Goal: Task Accomplishment & Management: Complete application form

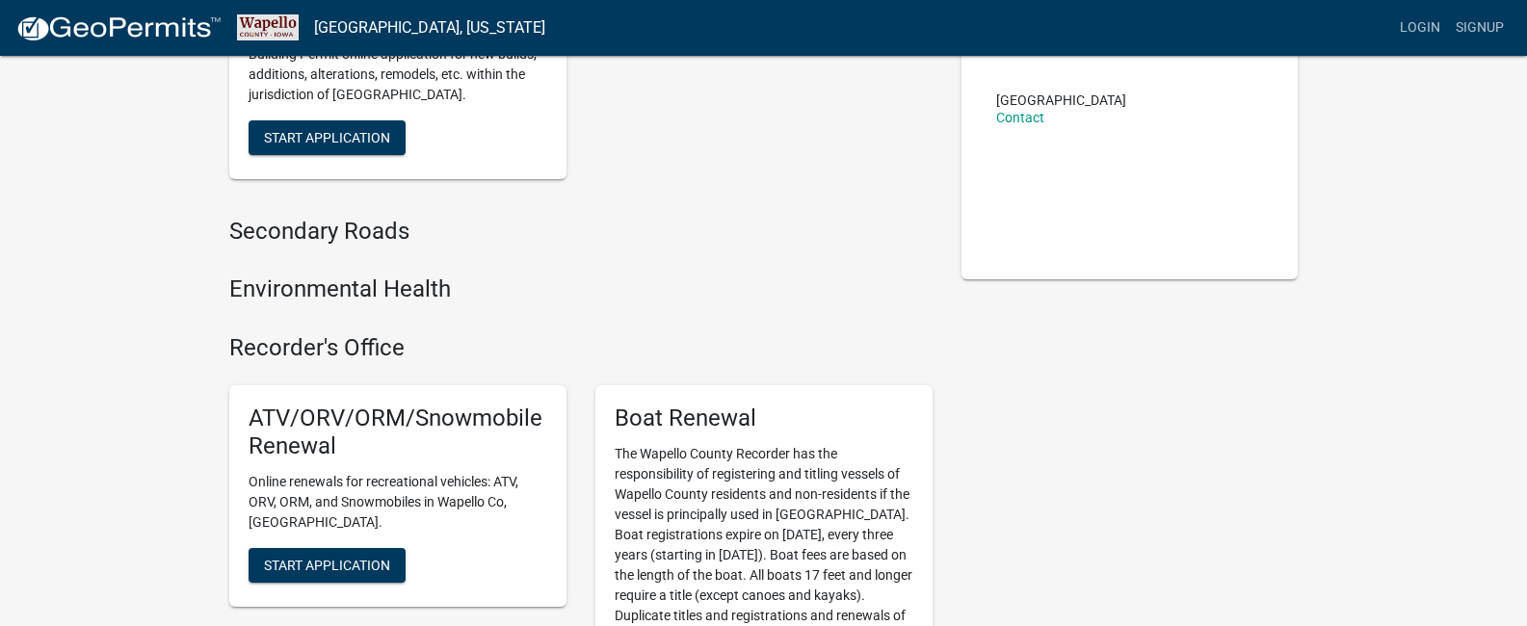
scroll to position [289, 0]
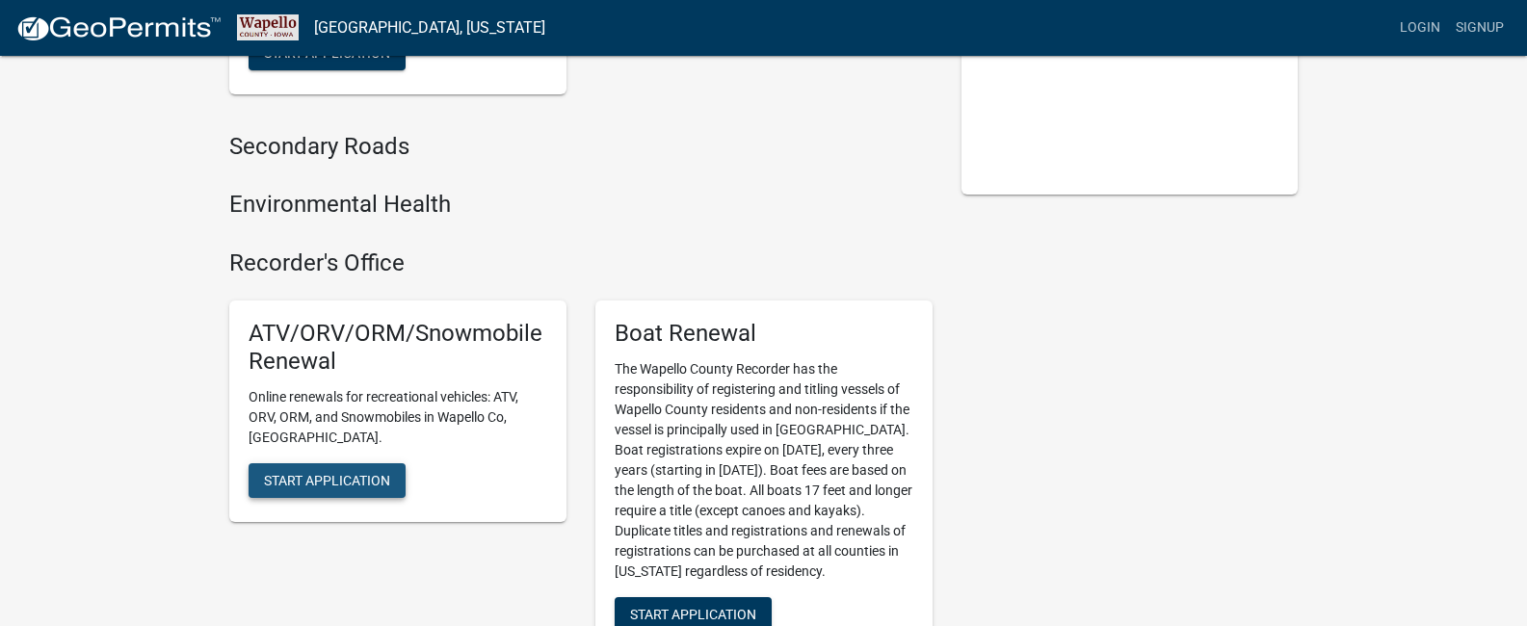
click at [346, 463] on button "Start Application" at bounding box center [326, 480] width 157 height 35
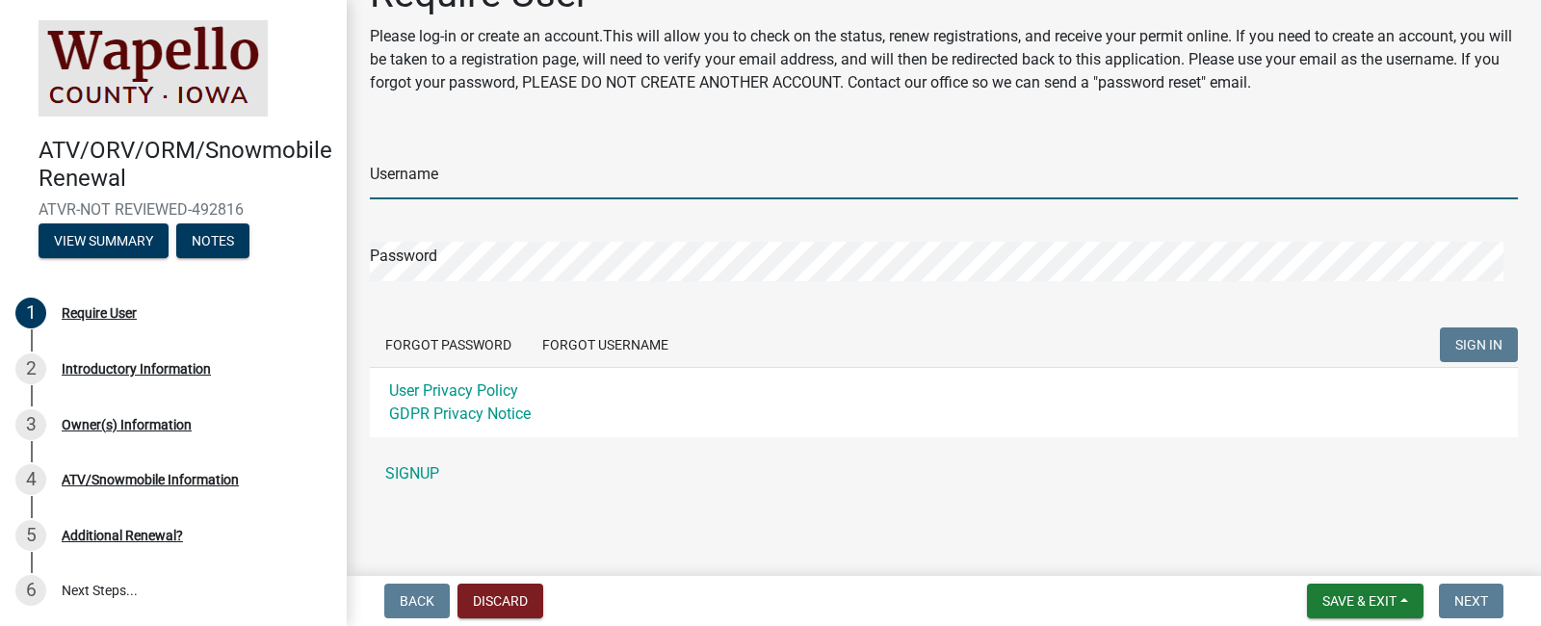
click at [482, 178] on input "Username" at bounding box center [944, 179] width 1148 height 39
type input "morganj"
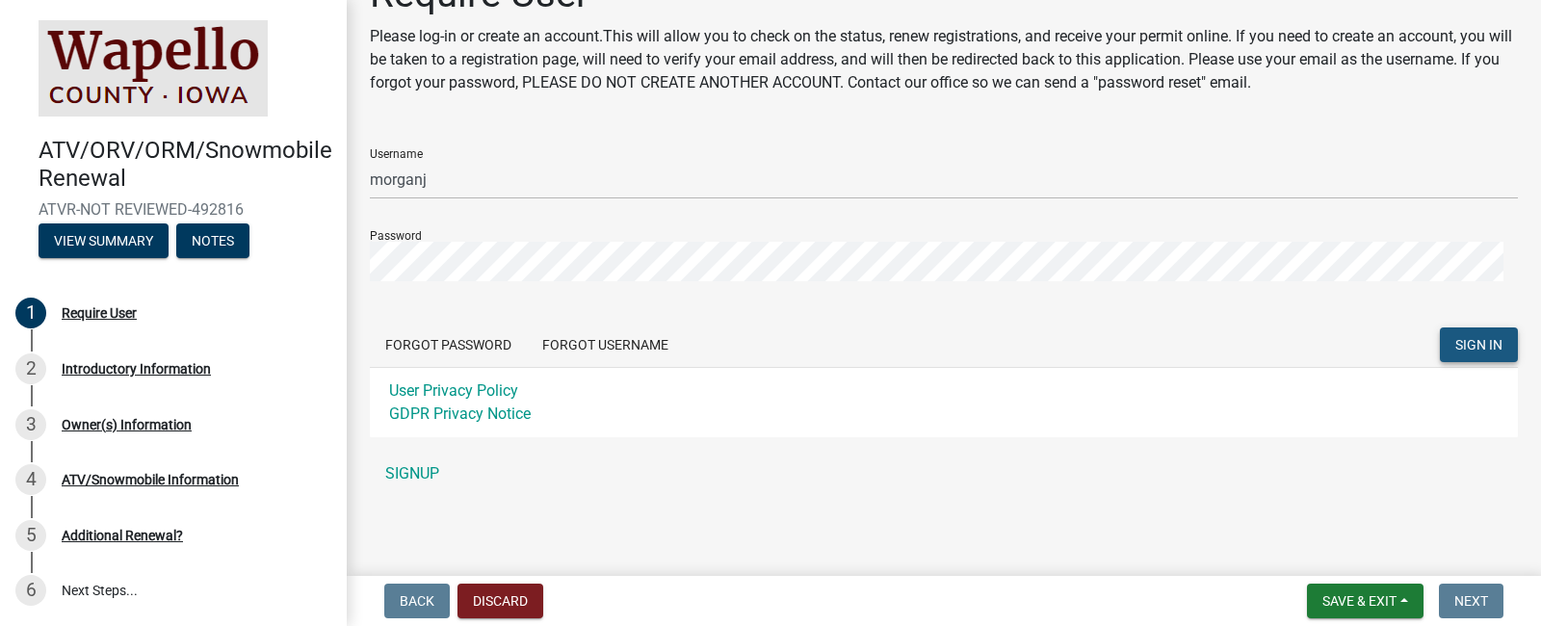
click at [1440, 345] on button "SIGN IN" at bounding box center [1479, 344] width 78 height 35
click at [1474, 351] on span "SIGN IN" at bounding box center [1478, 344] width 47 height 15
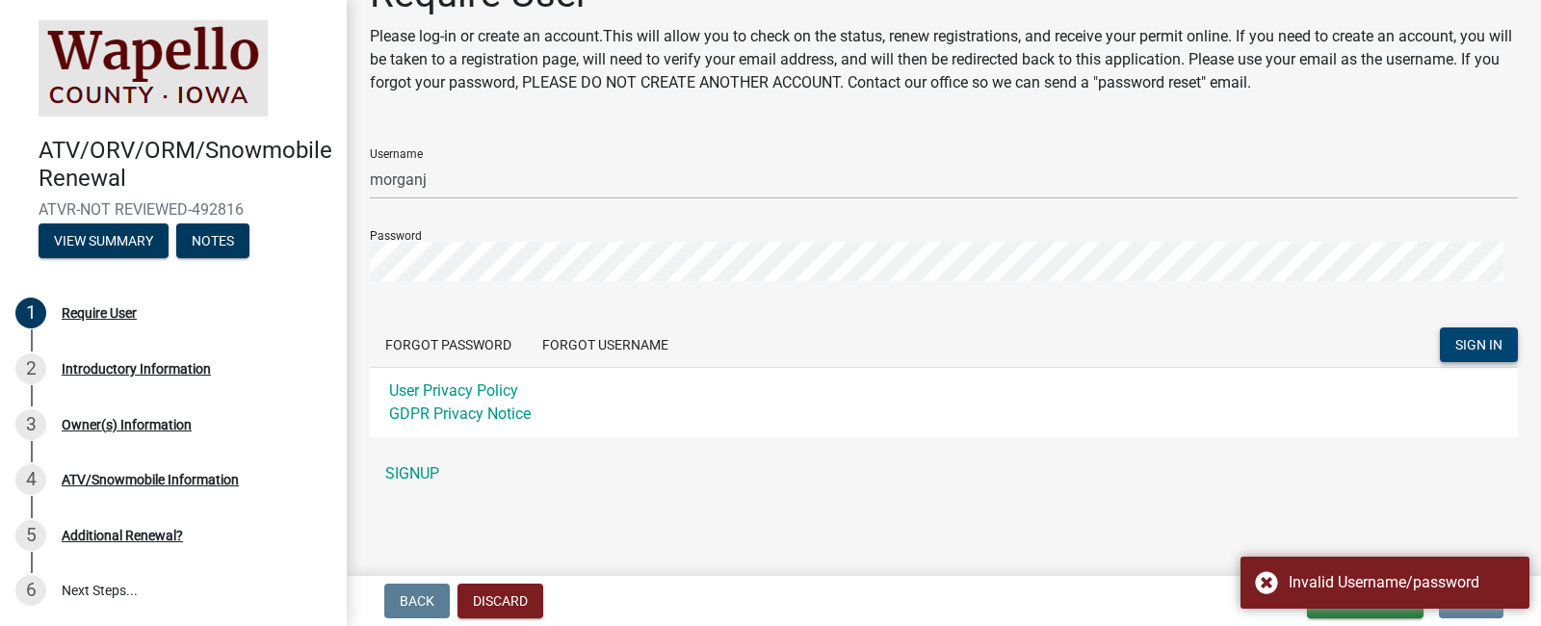
click at [1146, 493] on div "Require User Please log-in or create an account.This will allow you to check on…" at bounding box center [943, 240] width 1177 height 539
click at [1000, 577] on nav "Back Discard Save & Exit Save Save & Exit Next" at bounding box center [944, 601] width 1194 height 50
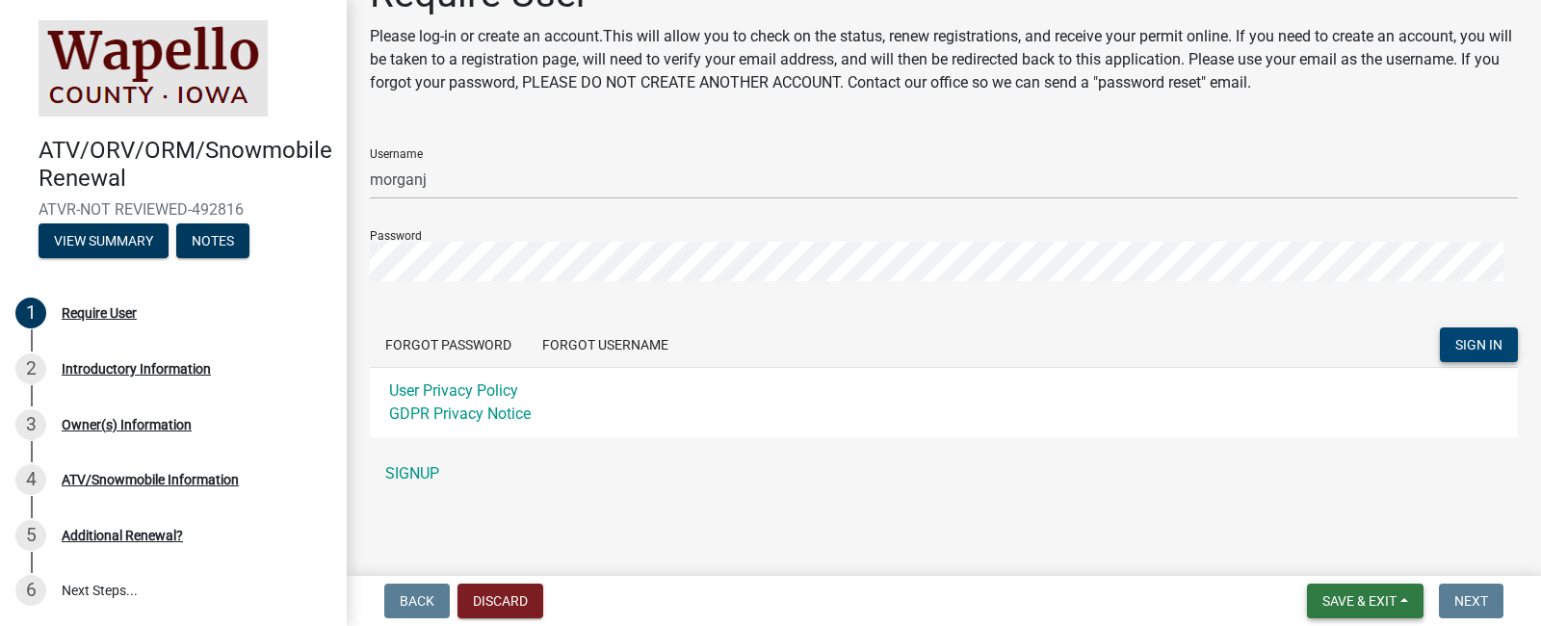
click at [1349, 600] on span "Save & Exit" at bounding box center [1359, 600] width 74 height 15
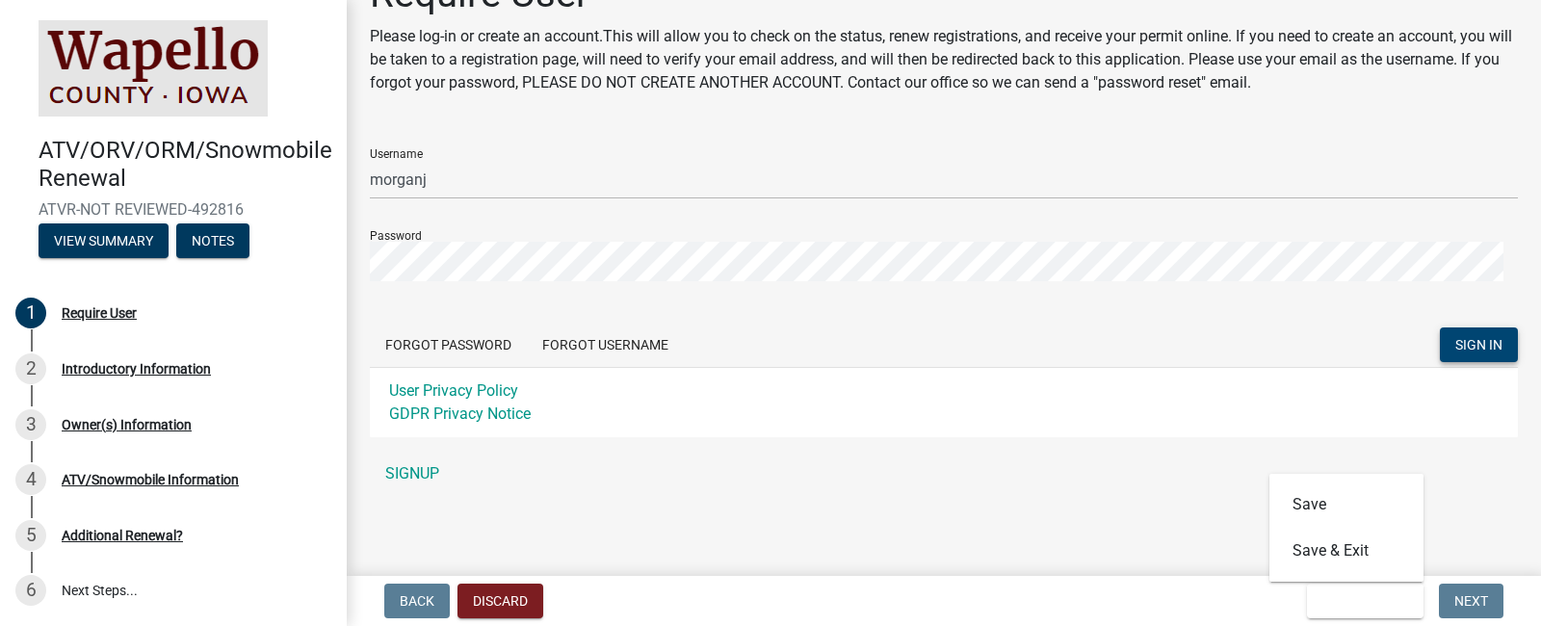
click at [1137, 502] on div "Require User Please log-in or create an account.This will allow you to check on…" at bounding box center [943, 240] width 1177 height 539
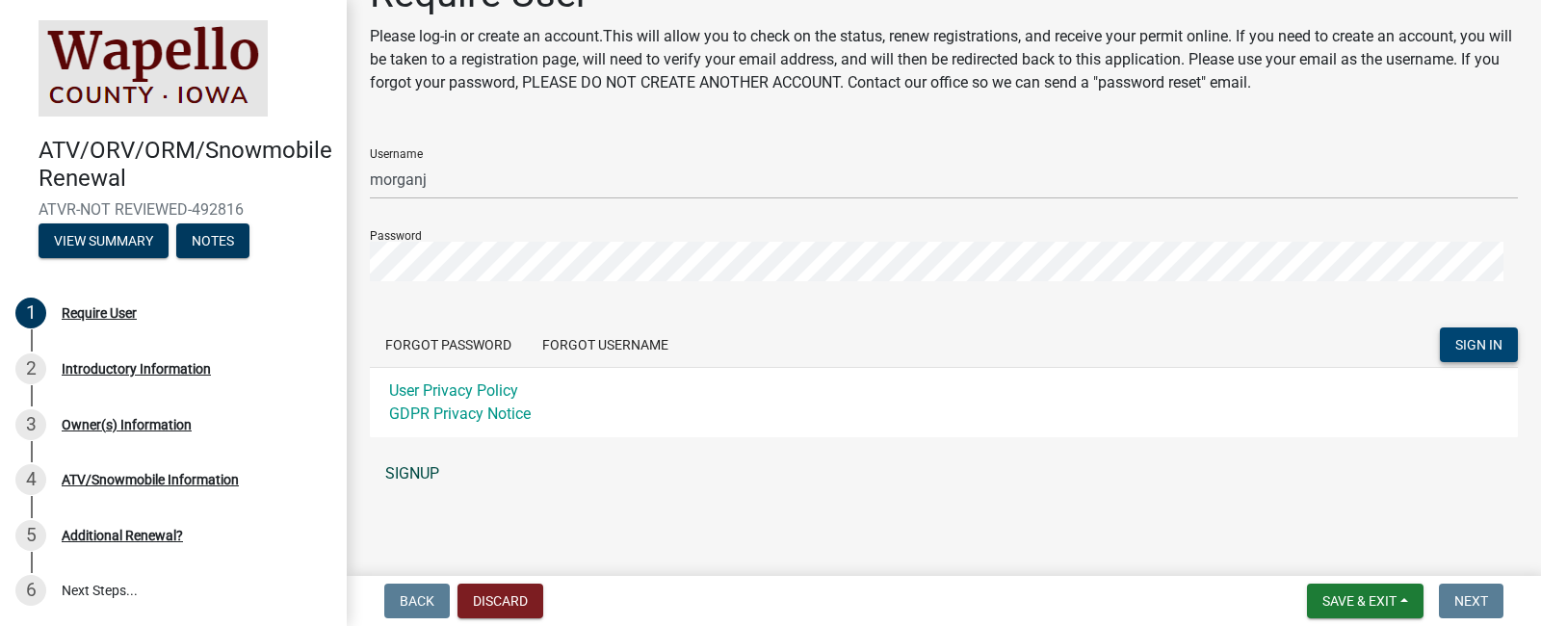
click at [410, 468] on link "SIGNUP" at bounding box center [944, 474] width 1148 height 39
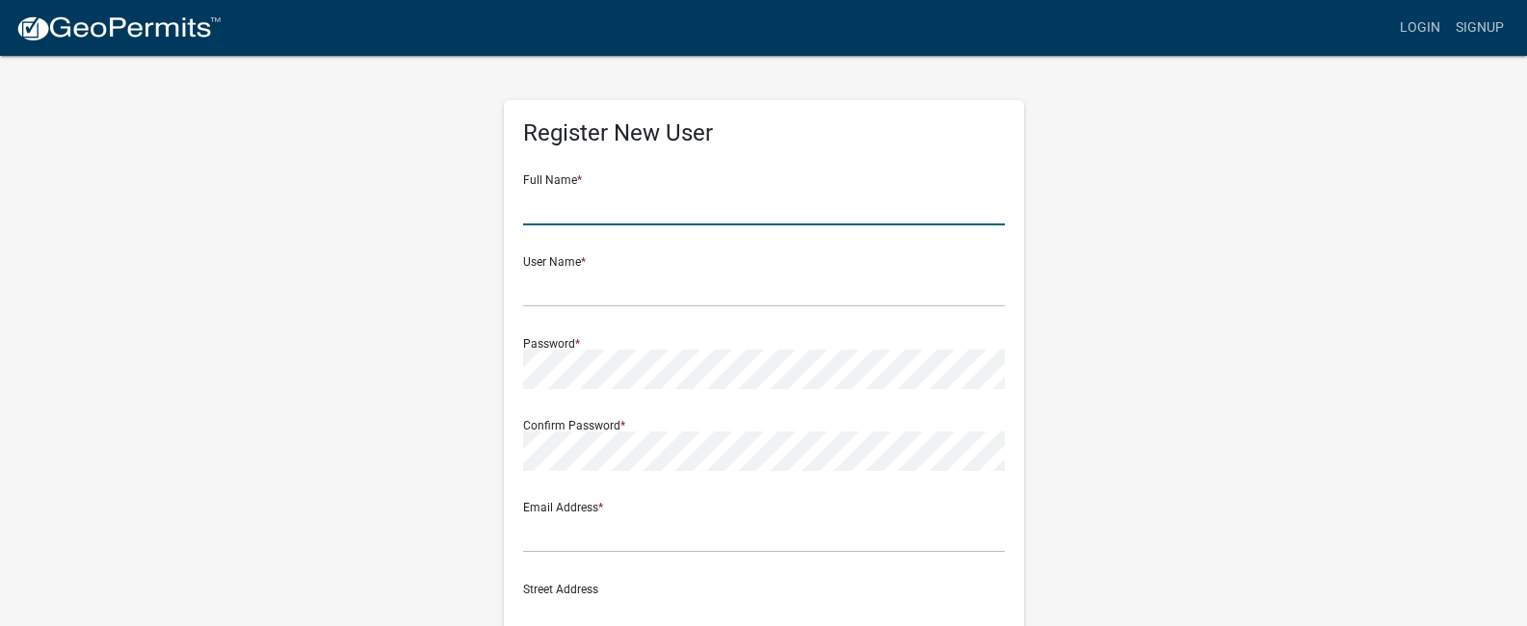
click at [605, 207] on input "text" at bounding box center [764, 205] width 482 height 39
type input "Jay R Morgan"
type input "morgans7301@gmail.com"
type input "7301 194th Avenue"
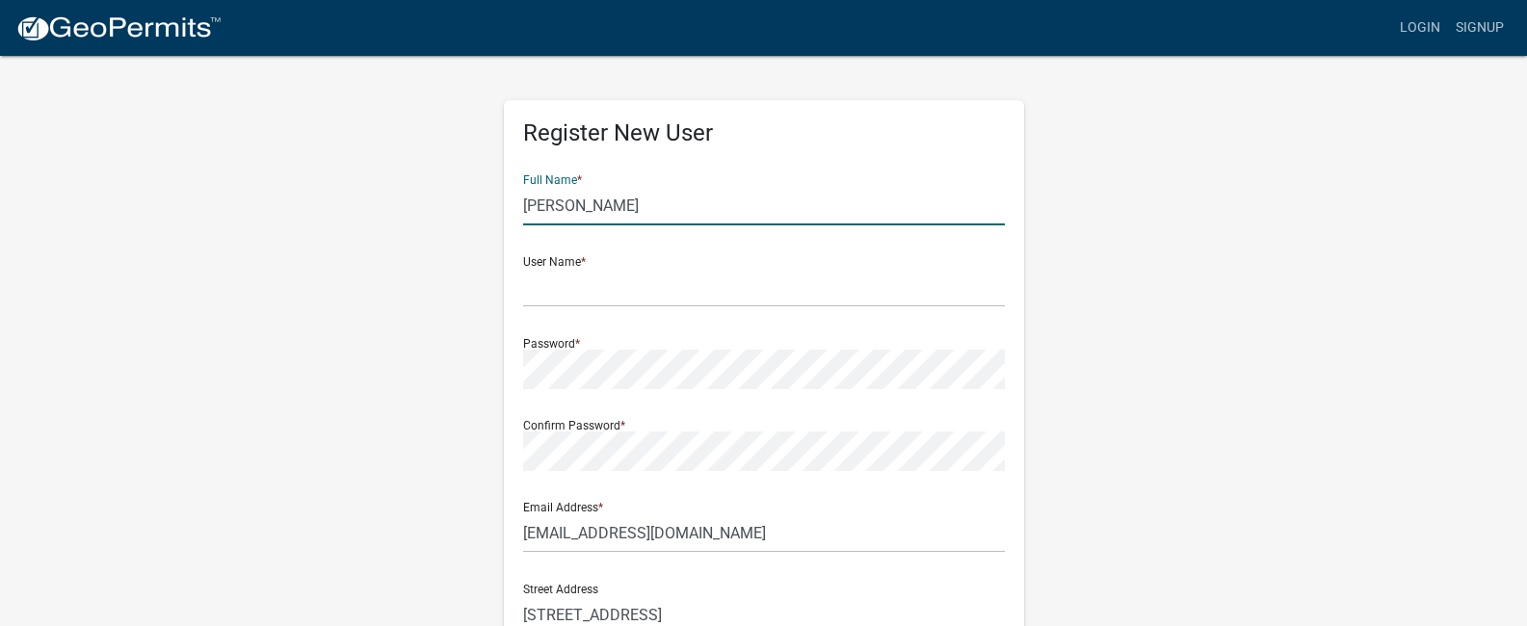
type input "OTTUMWA"
type input "IA"
type input "52501"
type input "6416607958"
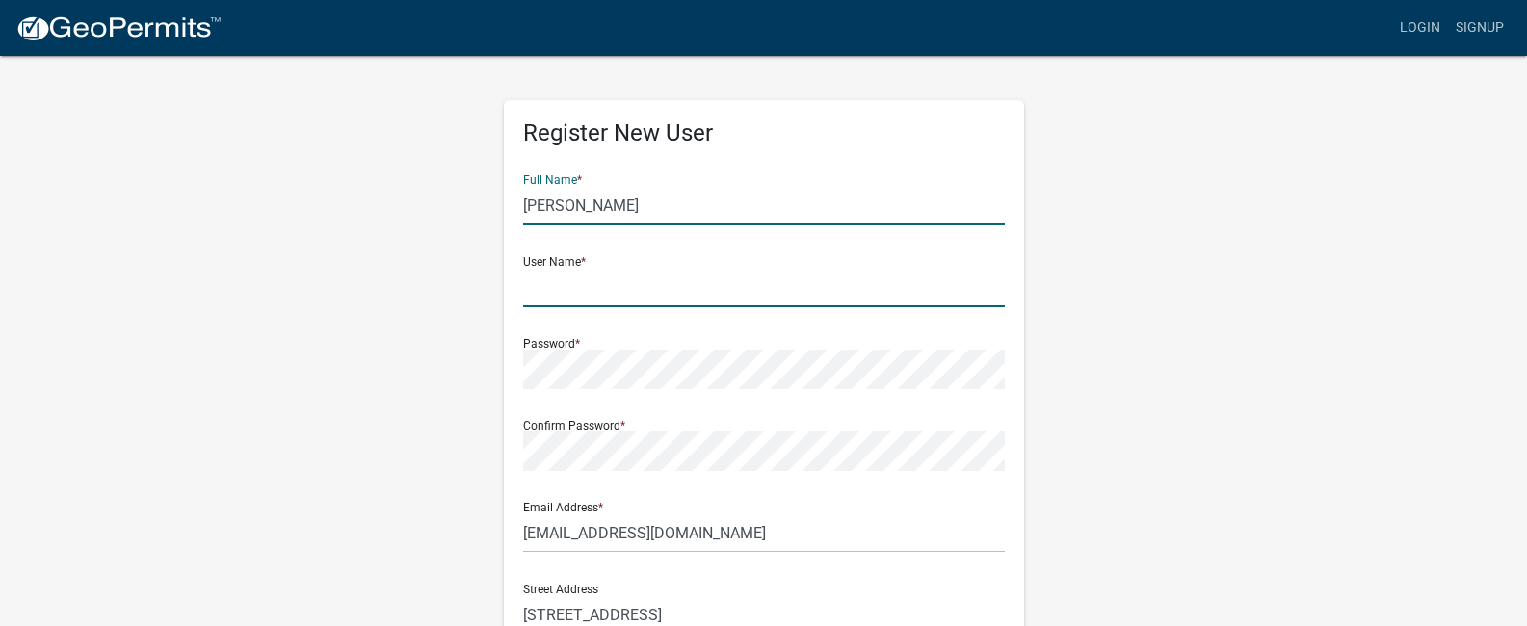
click at [689, 286] on input "text" at bounding box center [764, 287] width 482 height 39
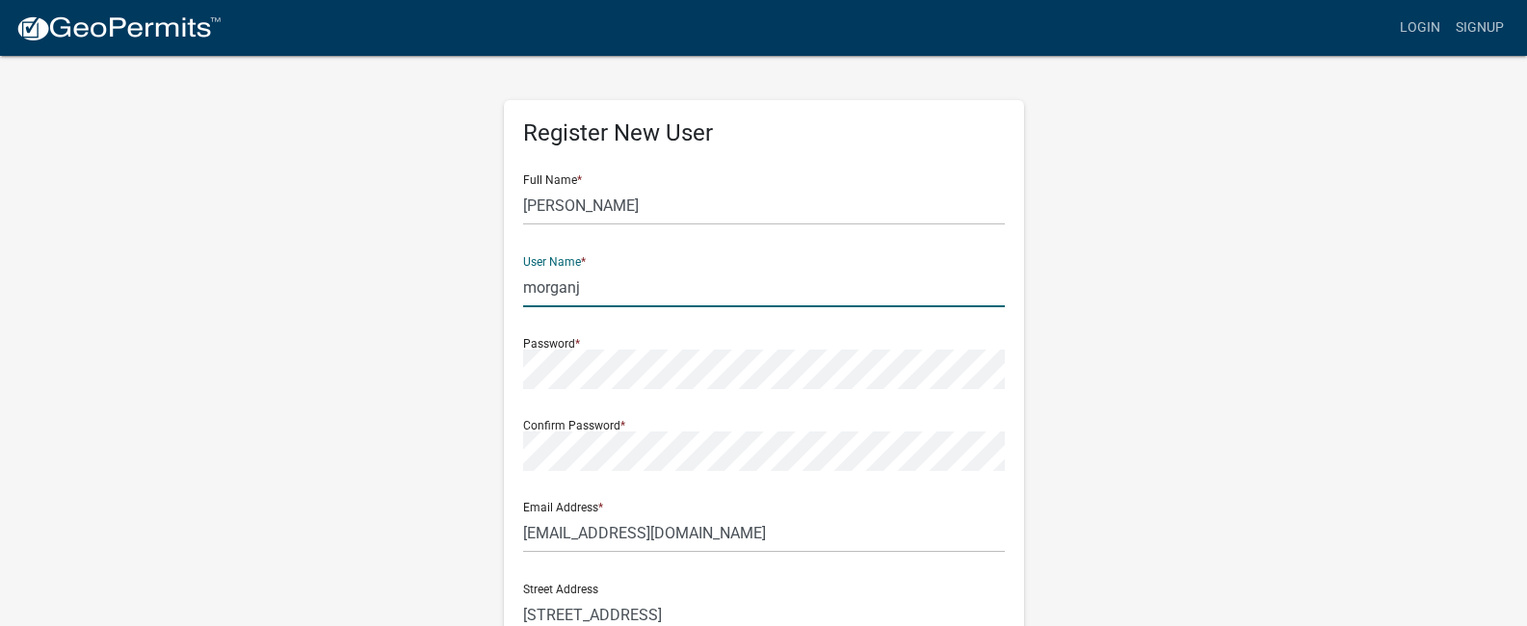
type input "morganj"
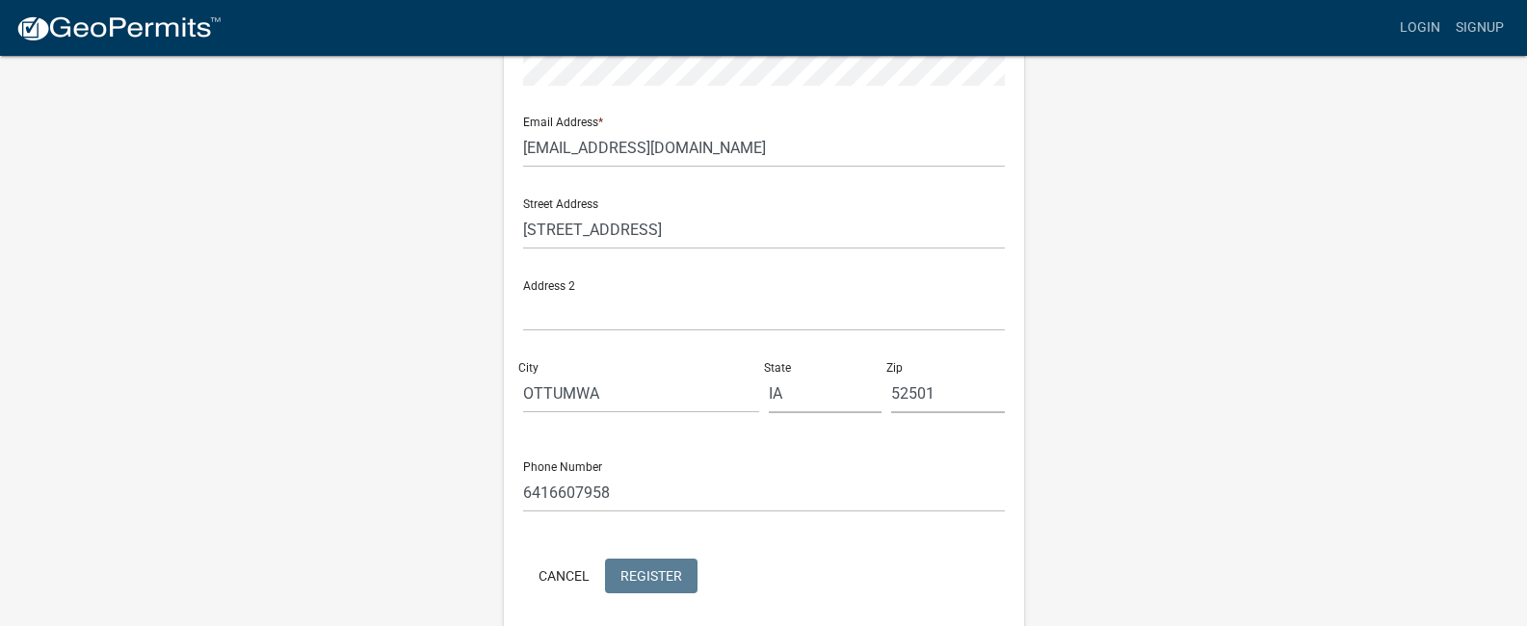
scroll to position [458, 0]
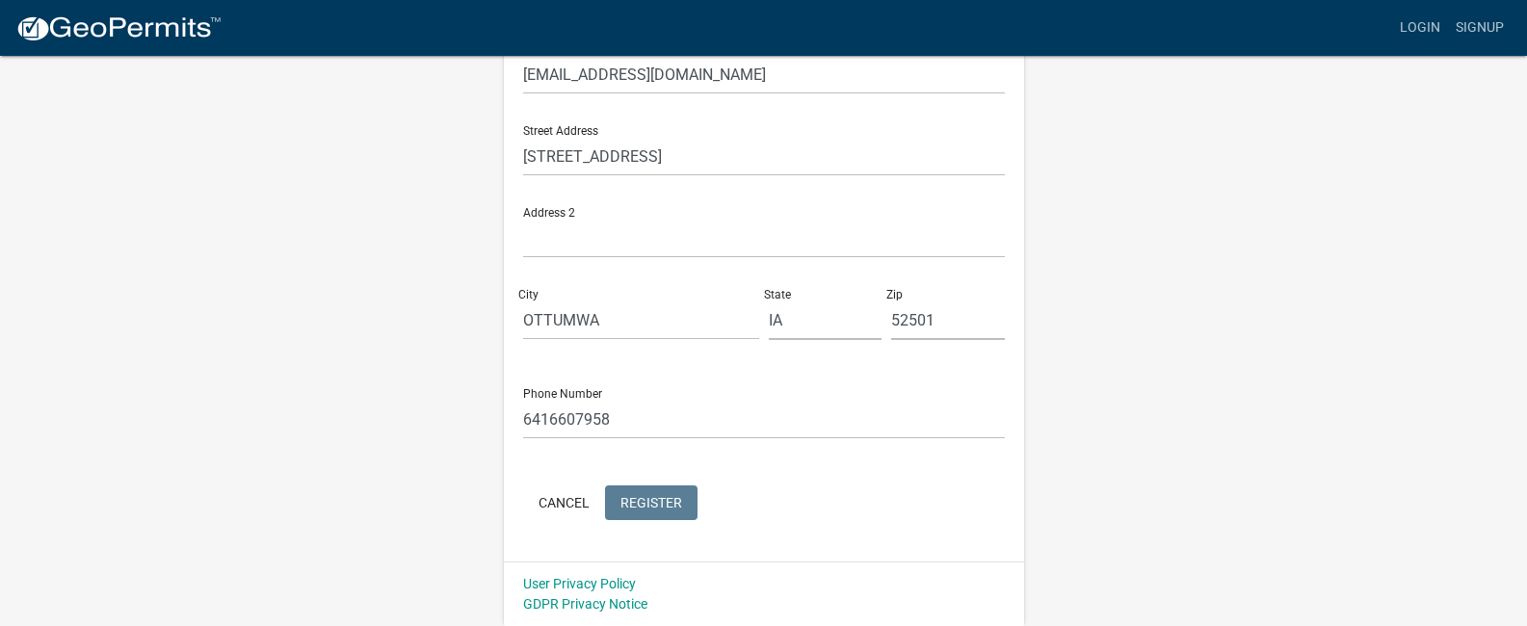
click at [657, 503] on form "Full Name * Jay R Morgan User Name * morganj Password * Confirm Password * Emai…" at bounding box center [764, 112] width 482 height 824
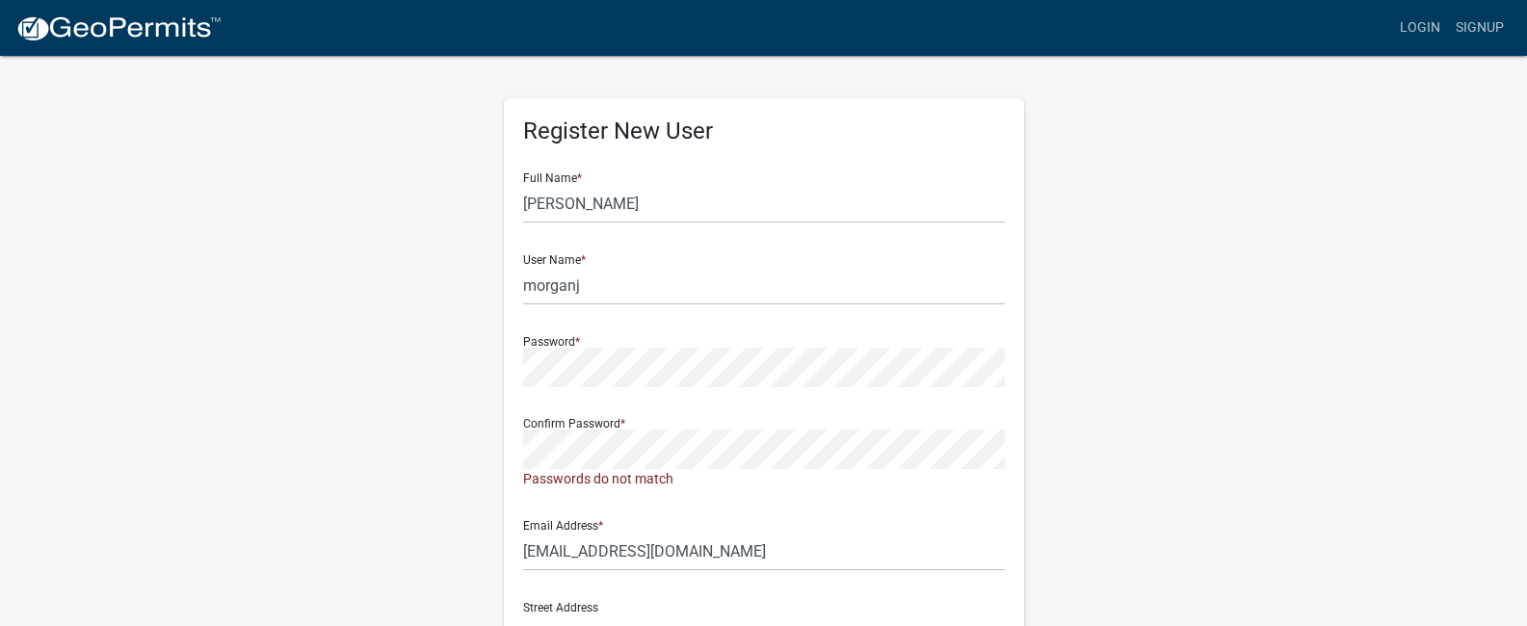
scroll to position [0, 0]
click at [492, 457] on div "Register New User Full Name * Jay R Morgan User Name * morganj Password * Confi…" at bounding box center [763, 579] width 549 height 1051
click at [466, 369] on div "Register New User Full Name * Jay R Morgan User Name * morganj Password * Confi…" at bounding box center [764, 579] width 1098 height 1051
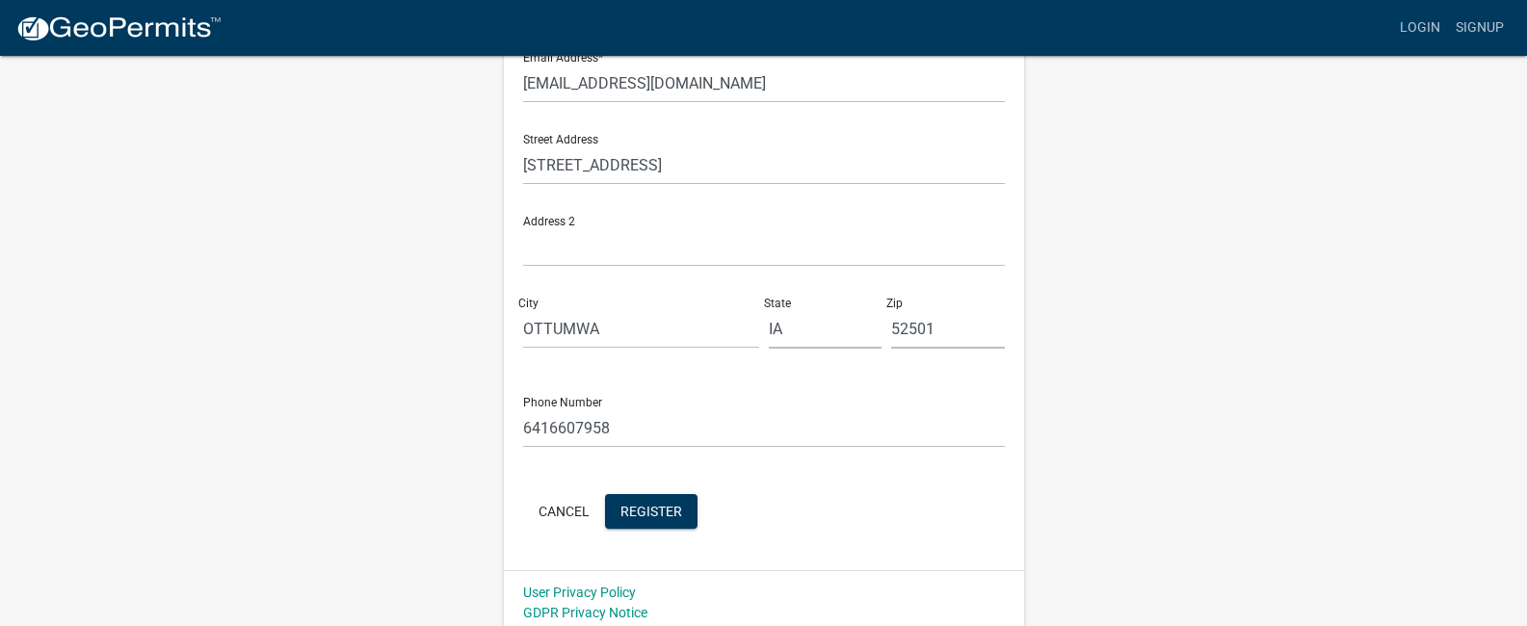
scroll to position [458, 0]
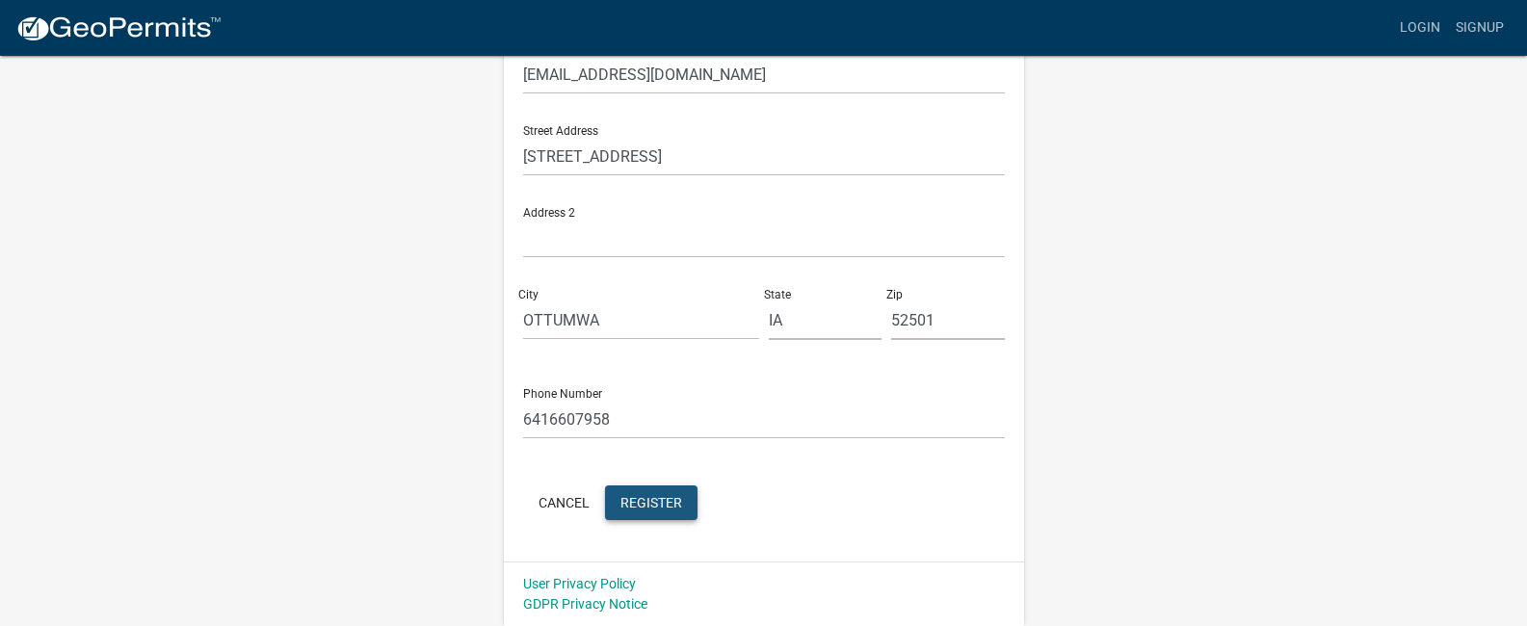
click at [654, 504] on span "Register" at bounding box center [651, 501] width 62 height 15
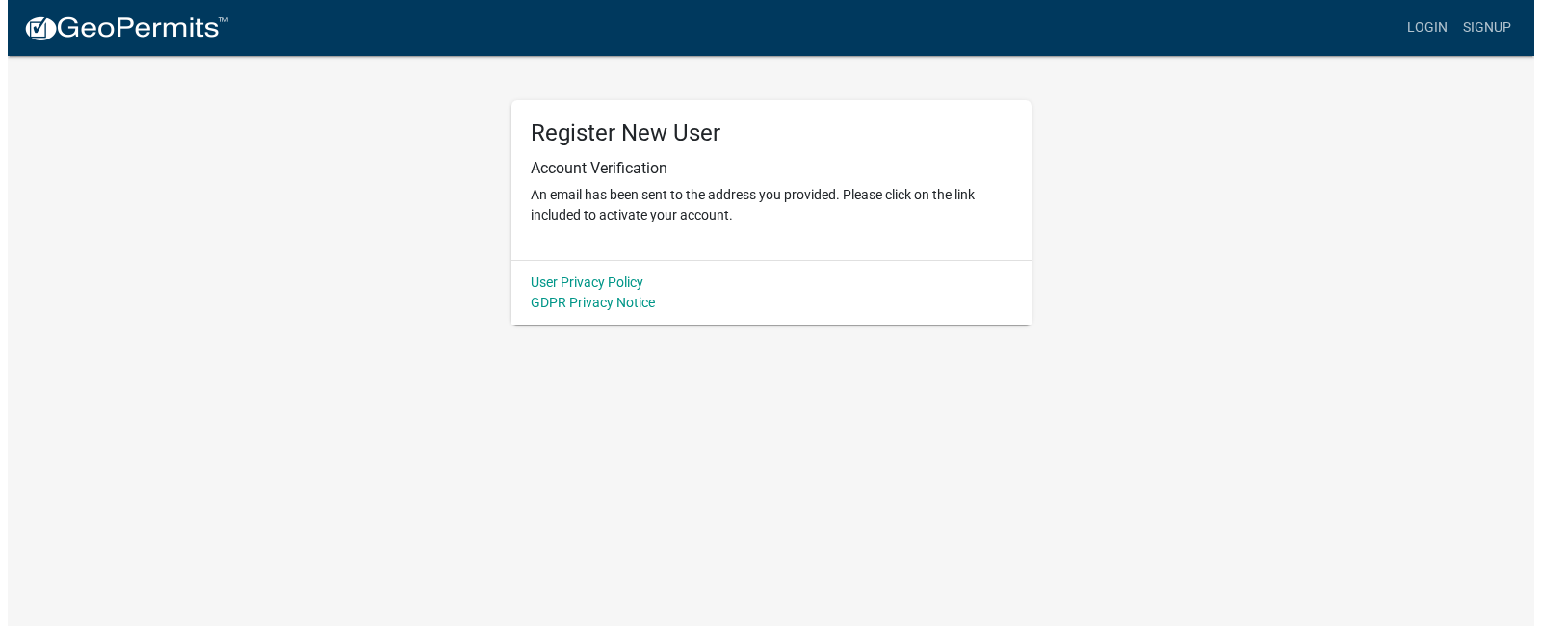
scroll to position [0, 0]
click at [1442, 29] on link "Login" at bounding box center [1434, 28] width 56 height 37
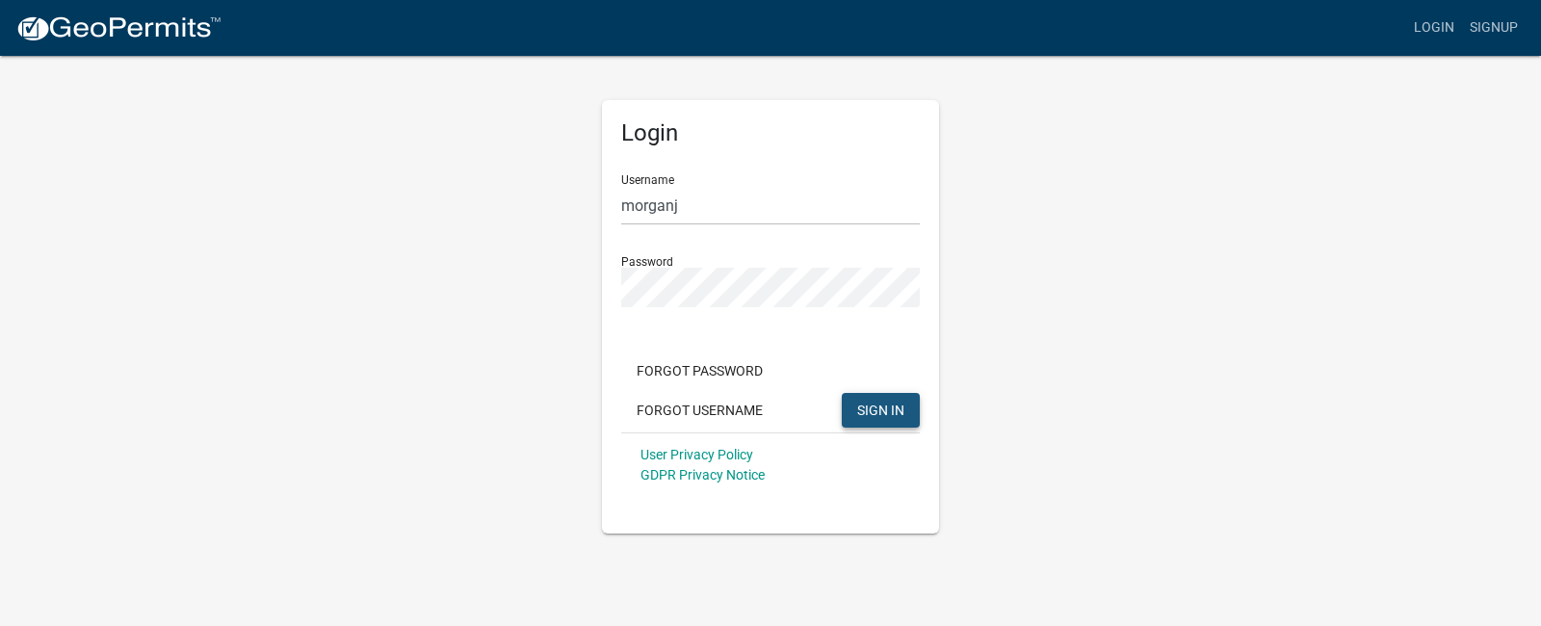
click at [869, 409] on span "SIGN IN" at bounding box center [880, 409] width 47 height 15
click at [898, 423] on button "SIGN IN" at bounding box center [881, 410] width 78 height 35
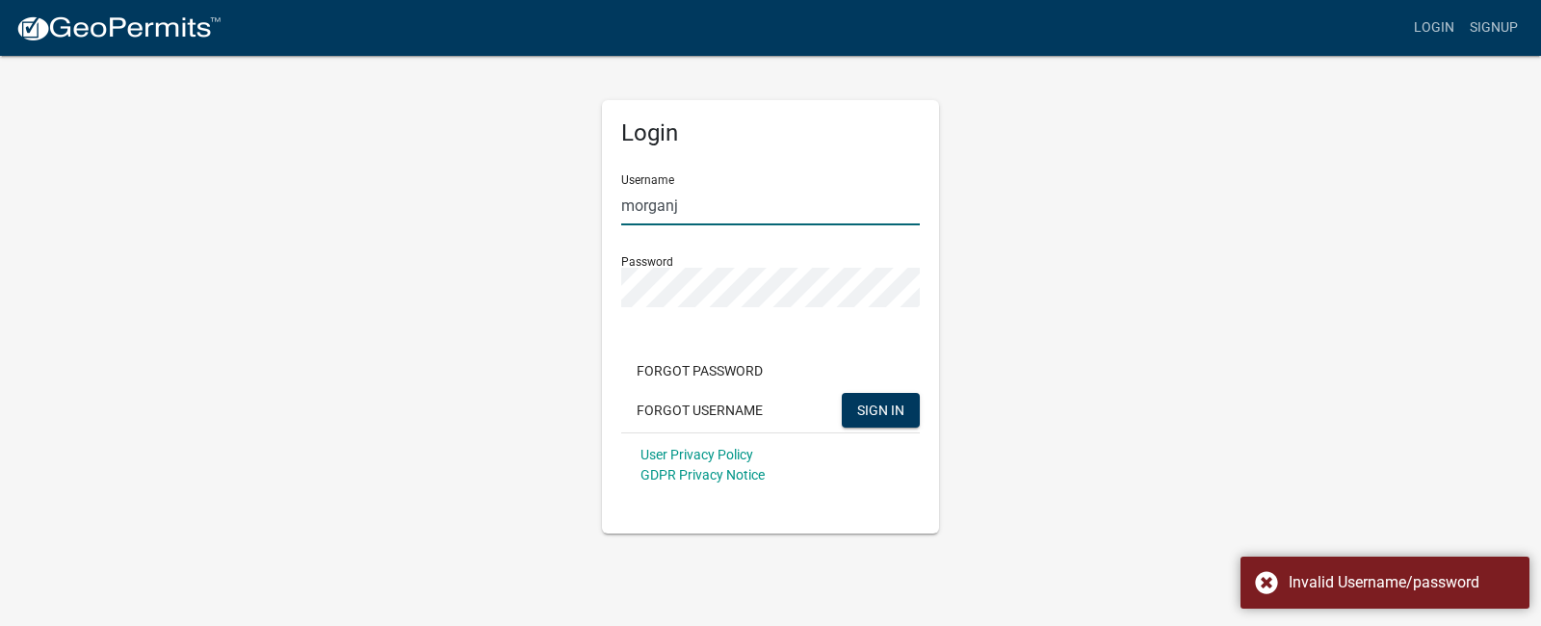
click at [709, 213] on input "morganj" at bounding box center [770, 205] width 299 height 39
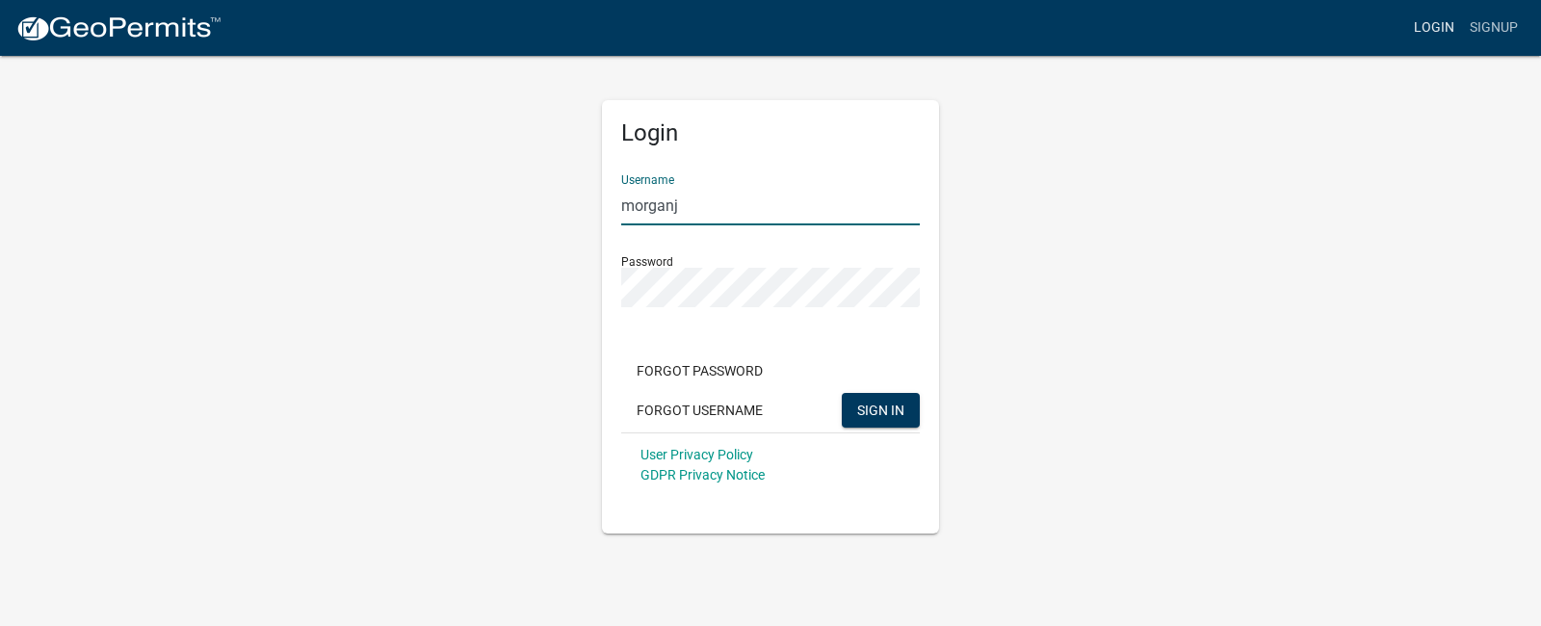
click at [1450, 24] on link "Login" at bounding box center [1434, 28] width 56 height 37
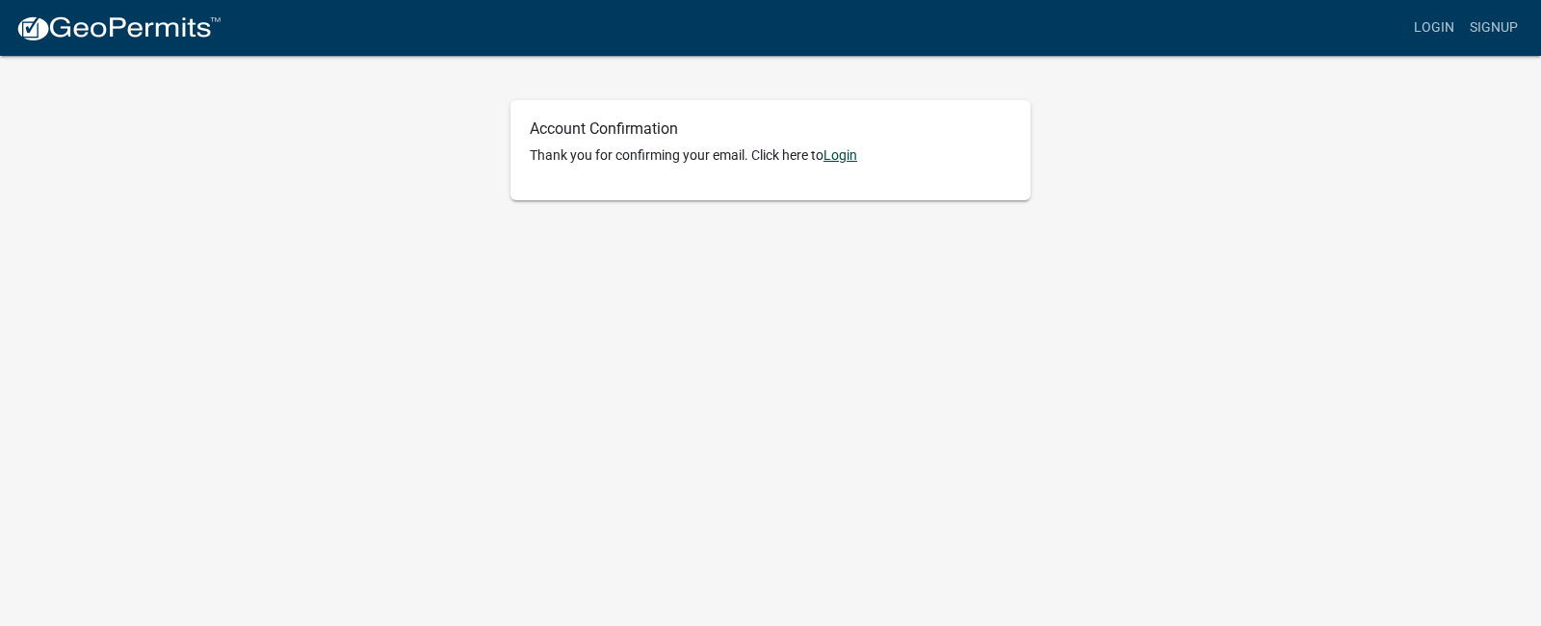
click at [844, 154] on link "Login" at bounding box center [840, 154] width 34 height 15
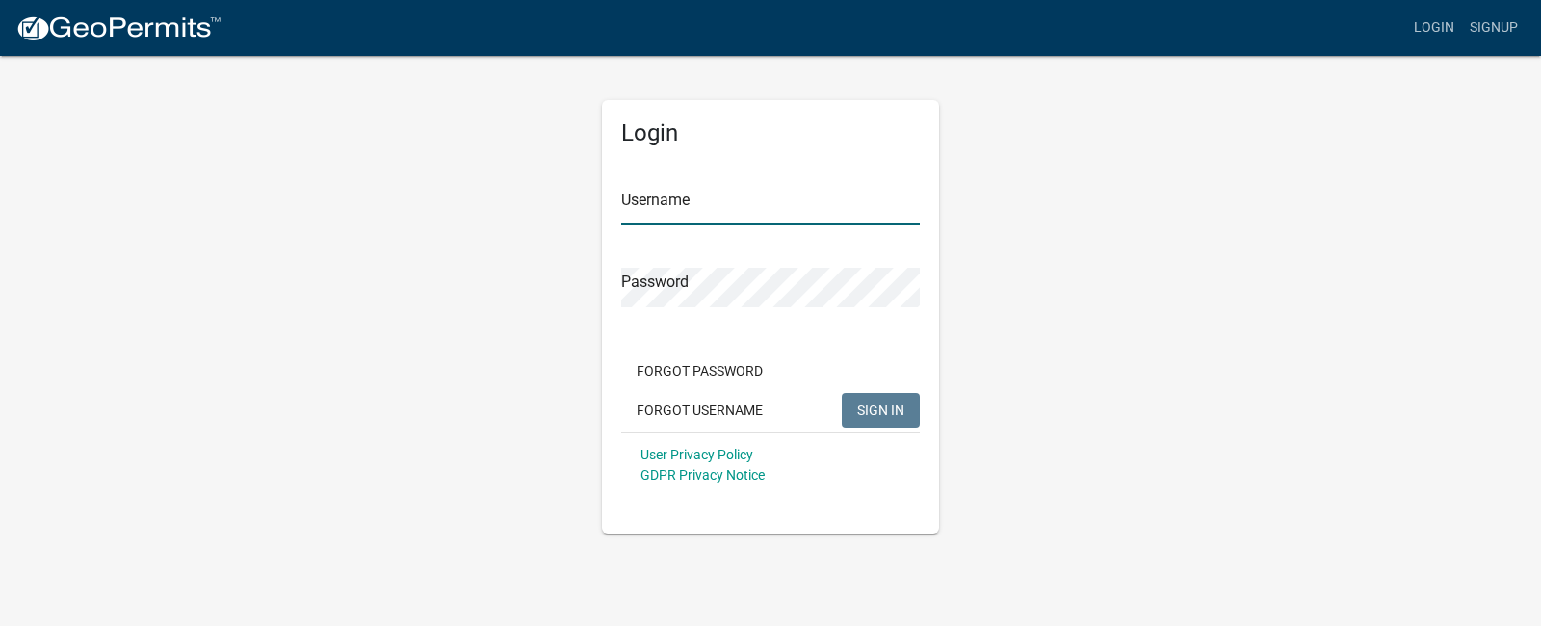
type input "morganj"
click at [789, 214] on input "morganj" at bounding box center [770, 205] width 299 height 39
click at [863, 406] on span "SIGN IN" at bounding box center [880, 409] width 47 height 15
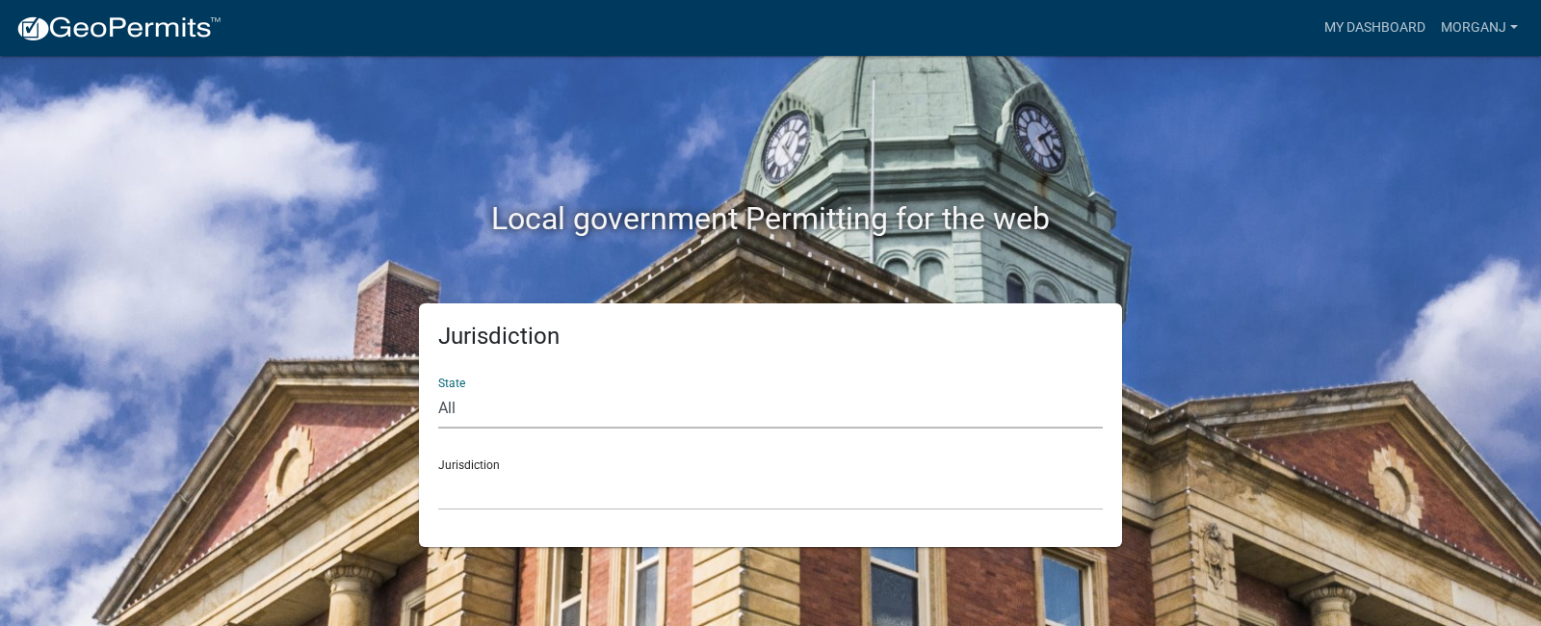
click at [1007, 405] on select "All [US_STATE] [US_STATE] [US_STATE] [US_STATE] [US_STATE] [US_STATE] [US_STATE…" at bounding box center [770, 408] width 665 height 39
select select "[US_STATE]"
click at [438, 389] on select "All [US_STATE] [US_STATE] [US_STATE] [US_STATE] [US_STATE] [US_STATE] [US_STATE…" at bounding box center [770, 408] width 665 height 39
click at [526, 480] on select "[GEOGRAPHIC_DATA], [US_STATE] [GEOGRAPHIC_DATA], [US_STATE] [GEOGRAPHIC_DATA], …" at bounding box center [770, 490] width 665 height 39
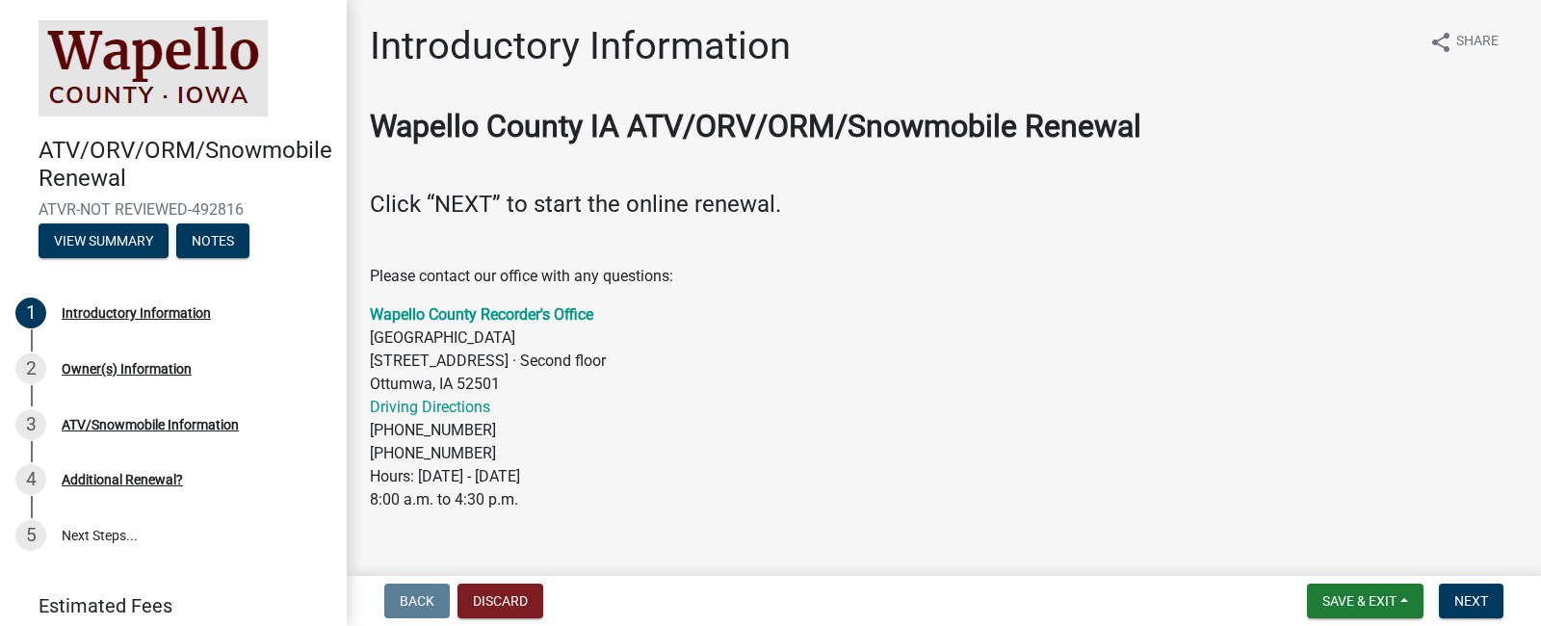
scroll to position [34, 0]
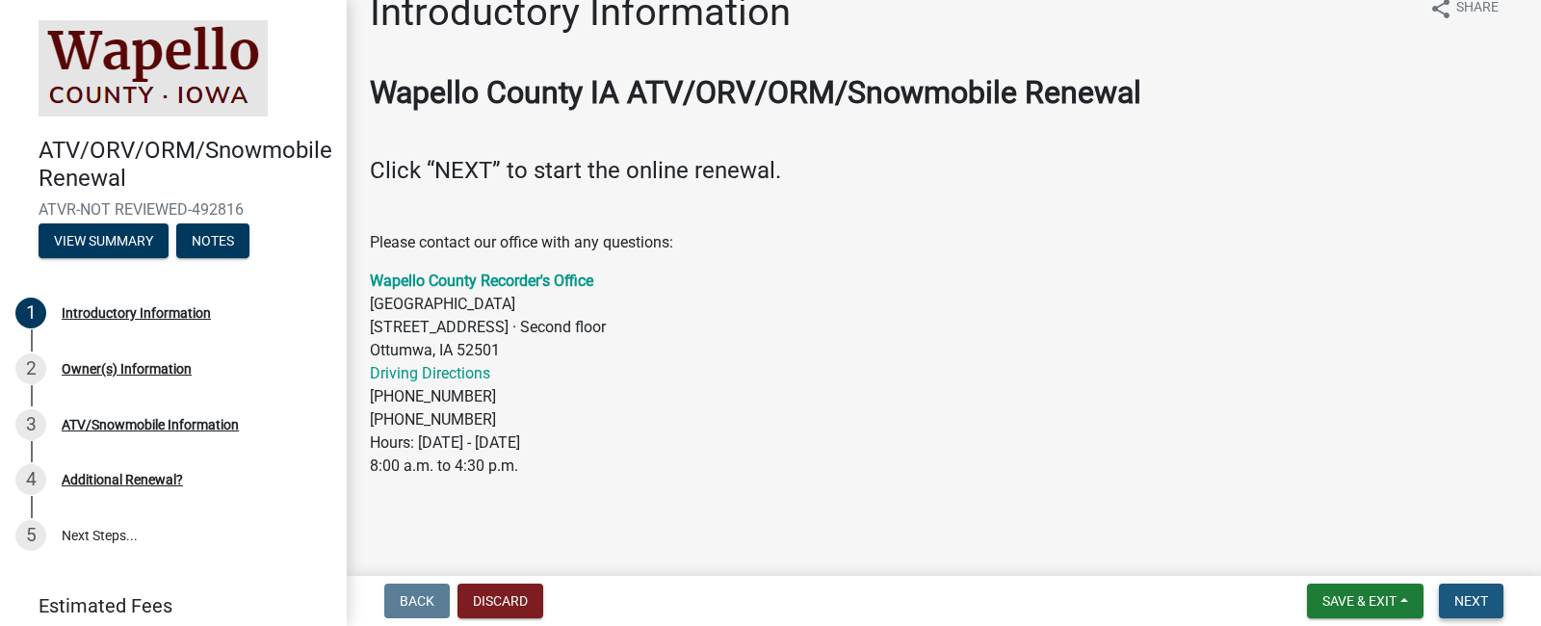
click at [1474, 593] on span "Next" at bounding box center [1471, 600] width 34 height 15
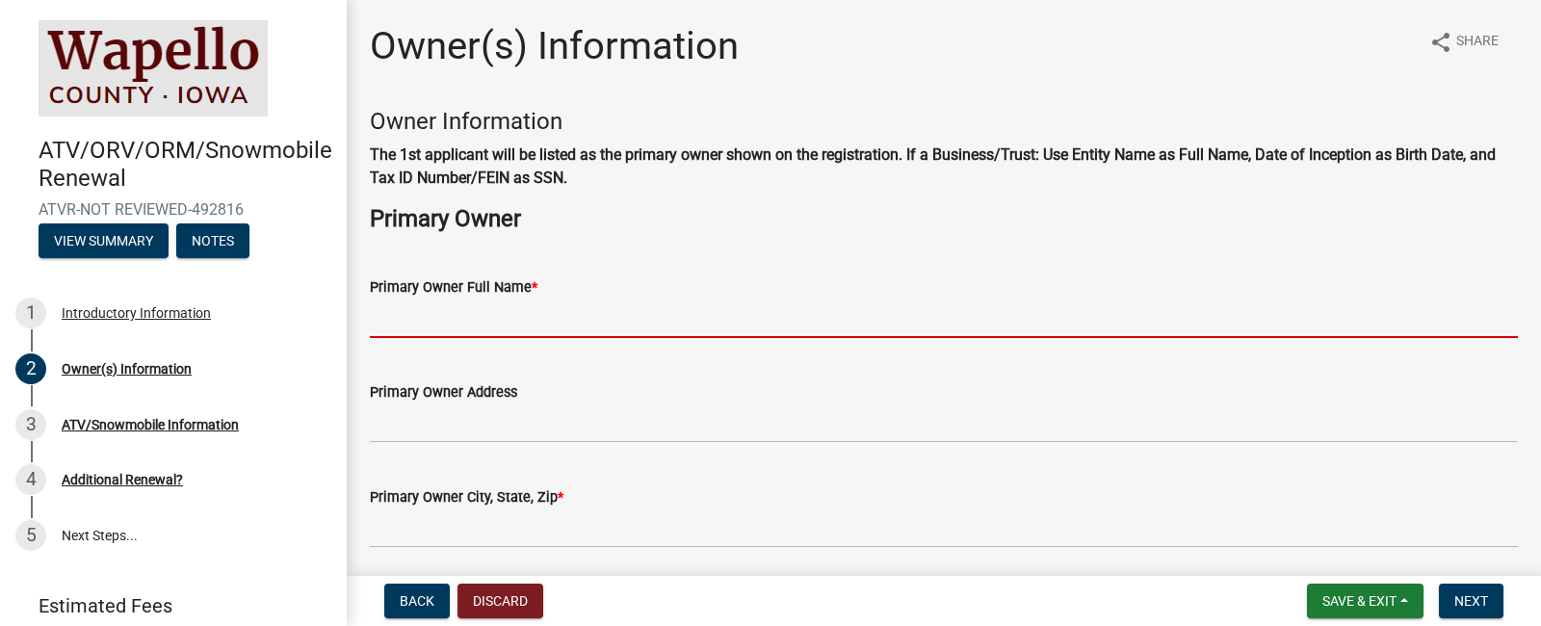
click at [540, 317] on input "Primary Owner Full Name *" at bounding box center [944, 318] width 1148 height 39
type input "[PERSON_NAME]"
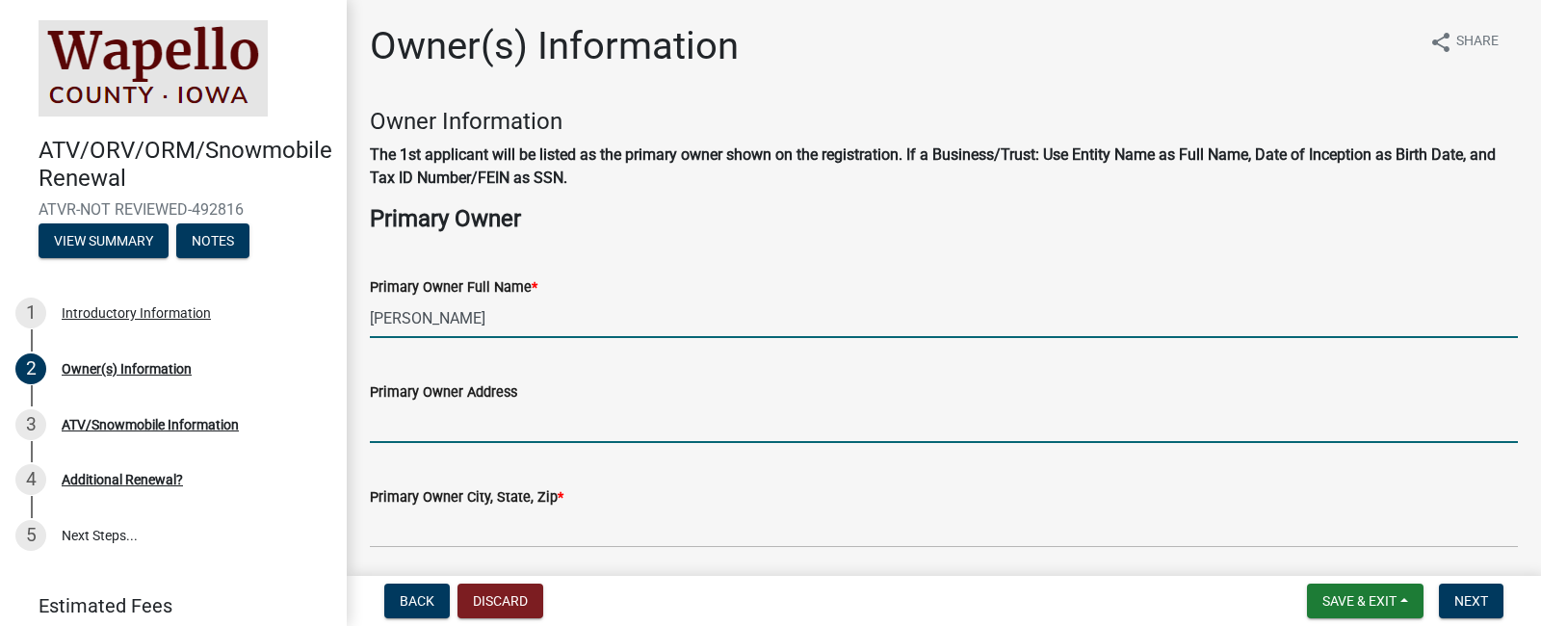
type input "[STREET_ADDRESS]"
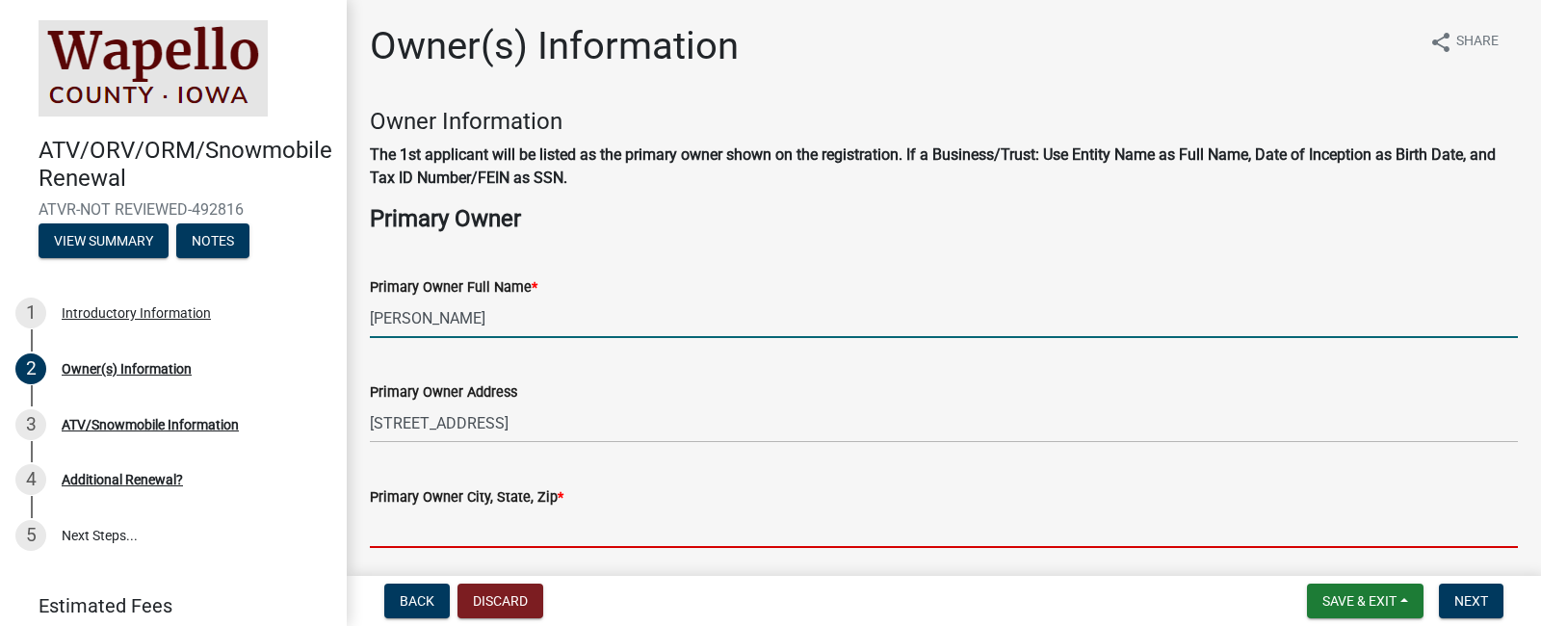
type input "OTTUMWA"
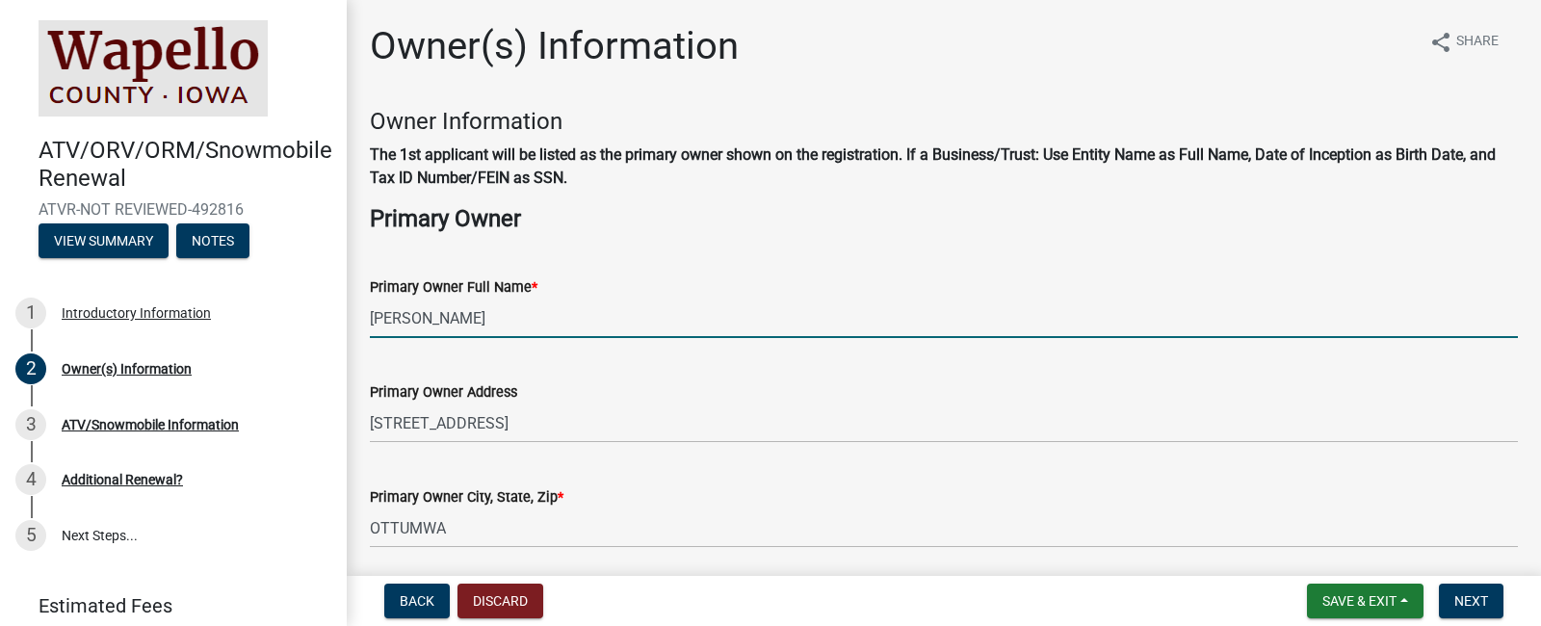
type input "6416607958"
type input "morgans7301@gmail.com"
type input "IA"
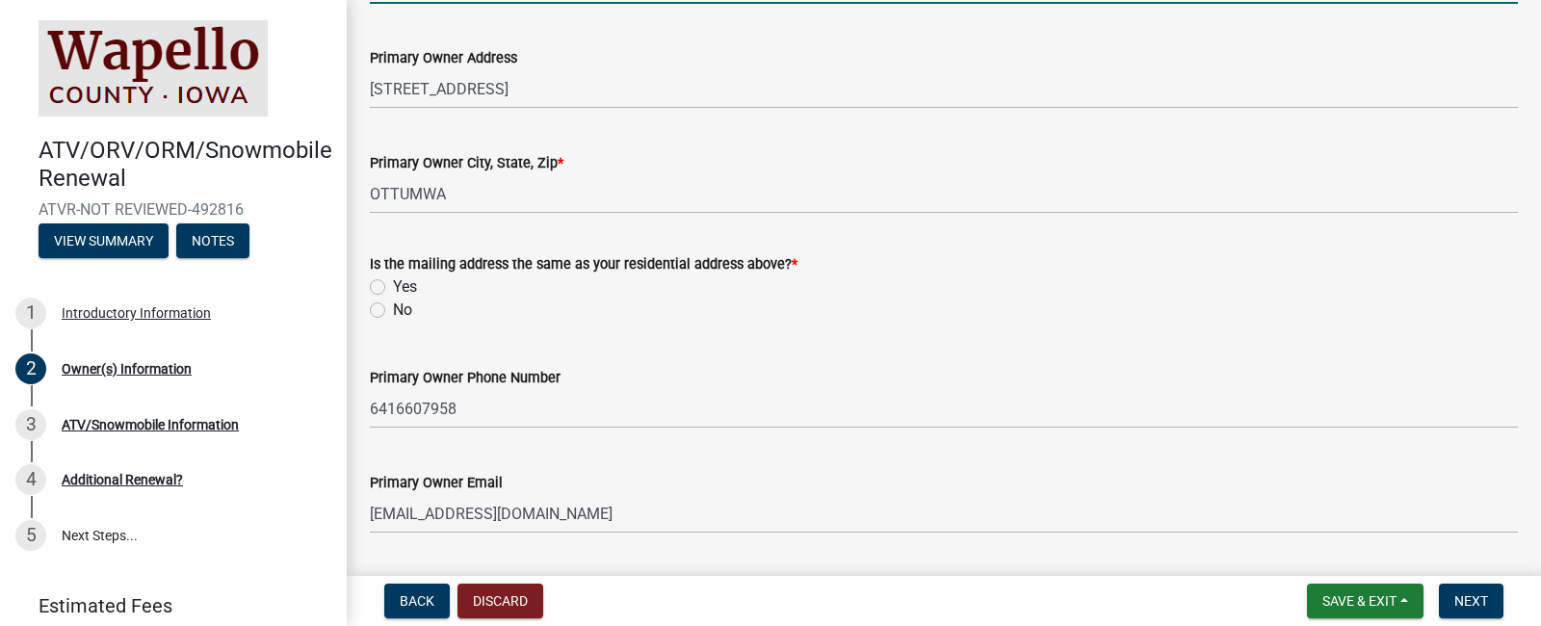
scroll to position [385, 0]
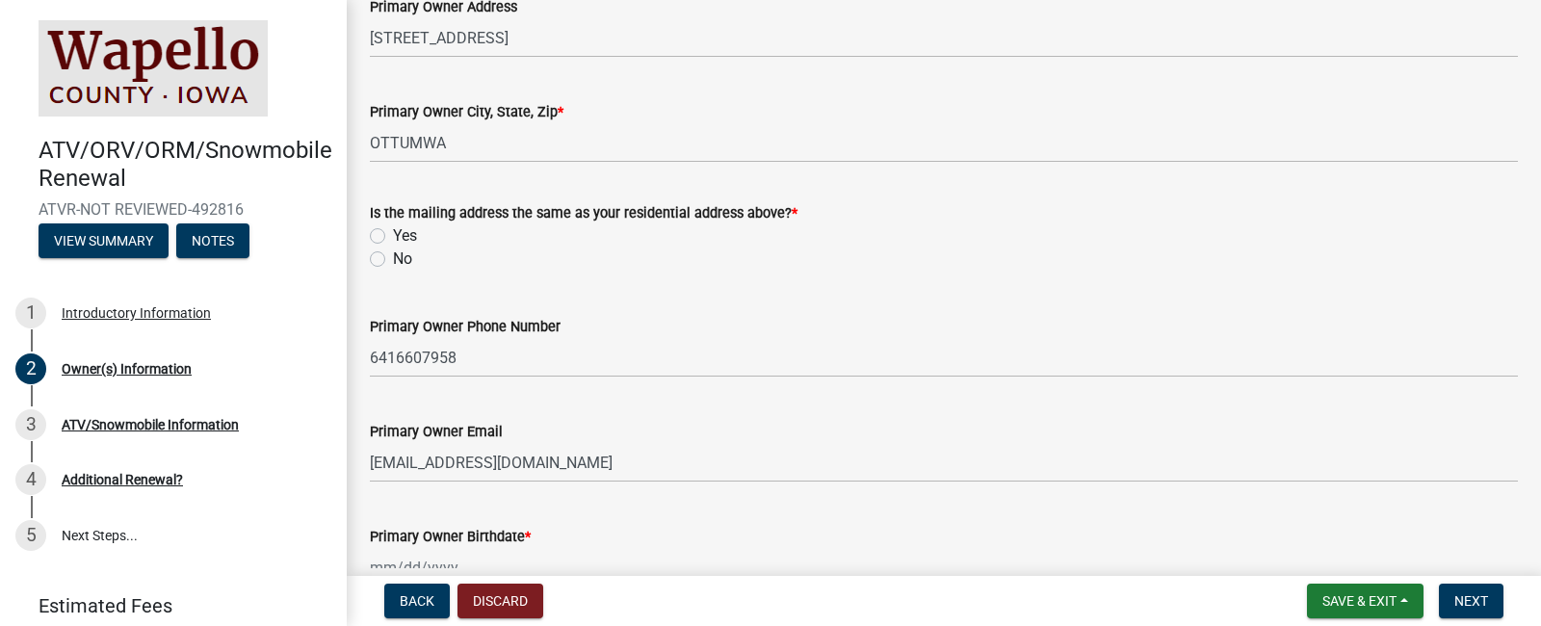
click at [387, 242] on div "Yes" at bounding box center [944, 235] width 1148 height 23
click at [393, 235] on label "Yes" at bounding box center [405, 235] width 24 height 23
click at [393, 235] on input "Yes" at bounding box center [399, 230] width 13 height 13
radio input "true"
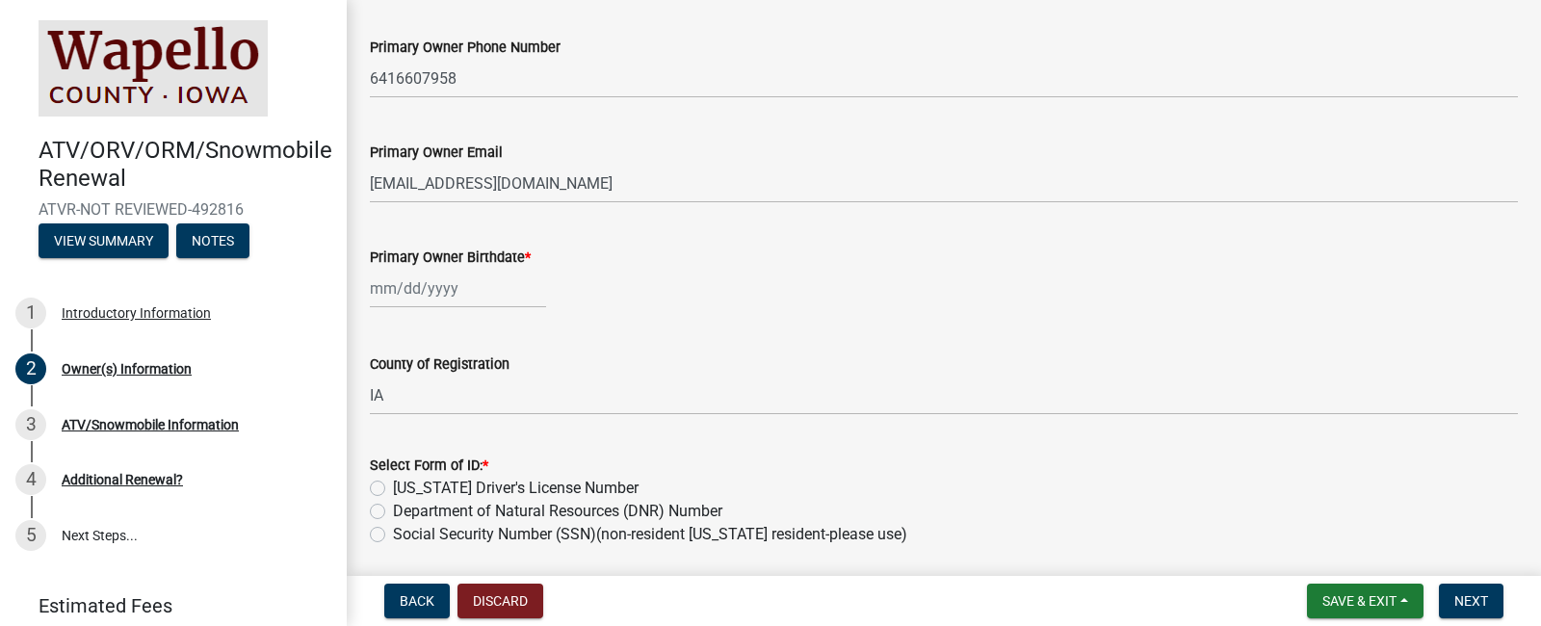
scroll to position [674, 0]
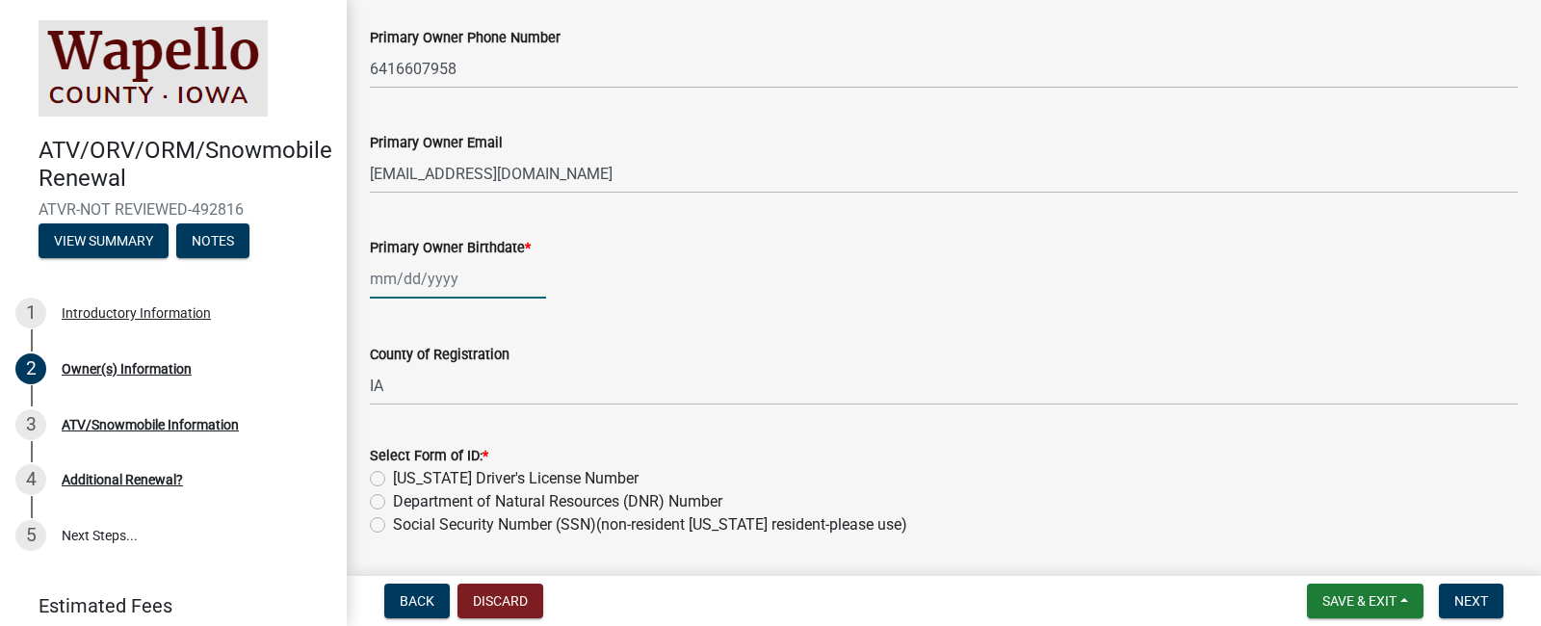
click at [496, 274] on div at bounding box center [458, 278] width 176 height 39
select select "10"
select select "2025"
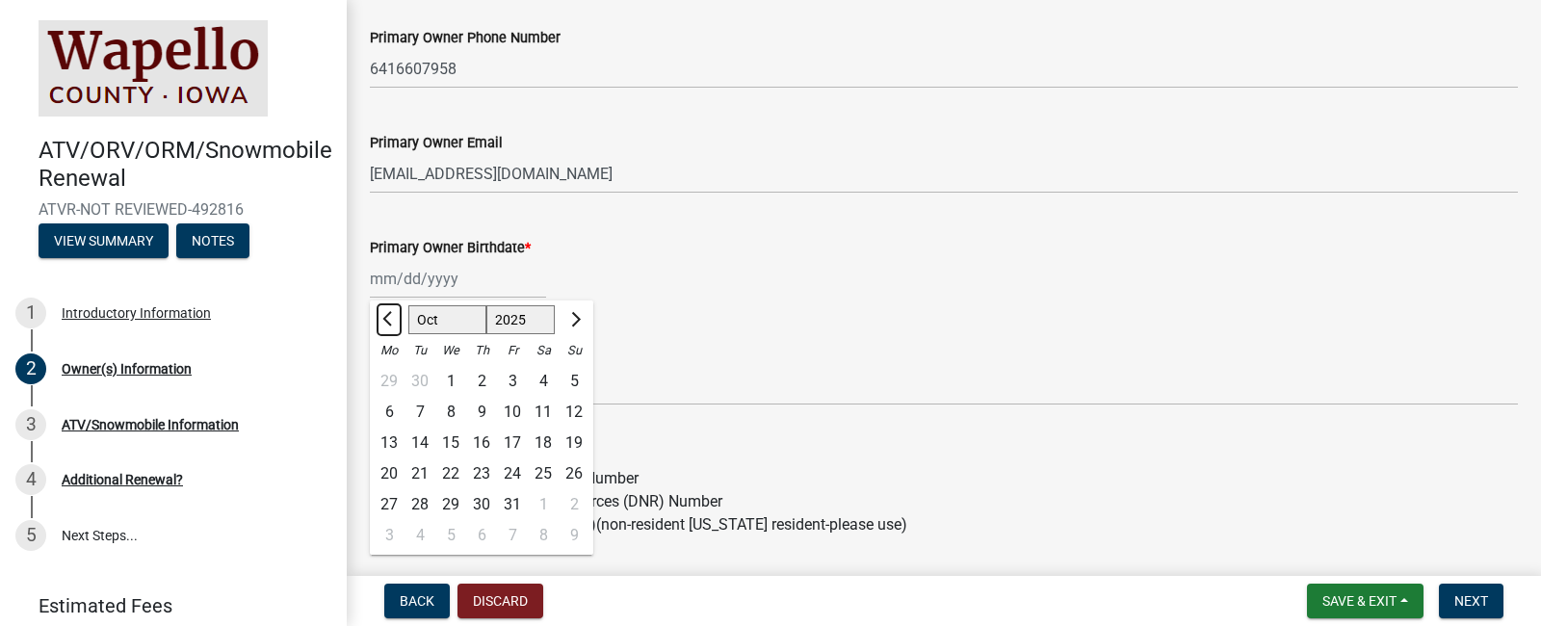
click at [388, 319] on span "Previous month" at bounding box center [389, 318] width 14 height 14
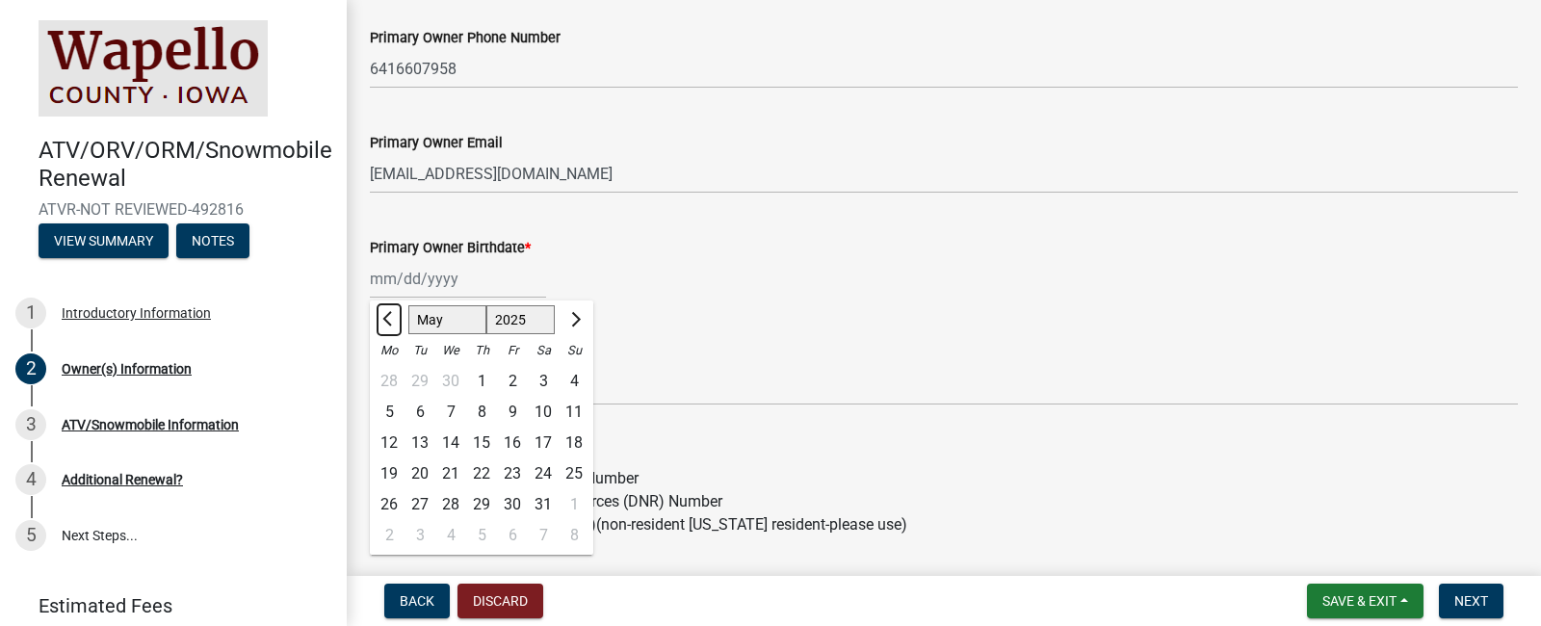
click at [388, 319] on span "Previous month" at bounding box center [389, 318] width 14 height 14
click at [579, 317] on span "Next month" at bounding box center [573, 318] width 14 height 14
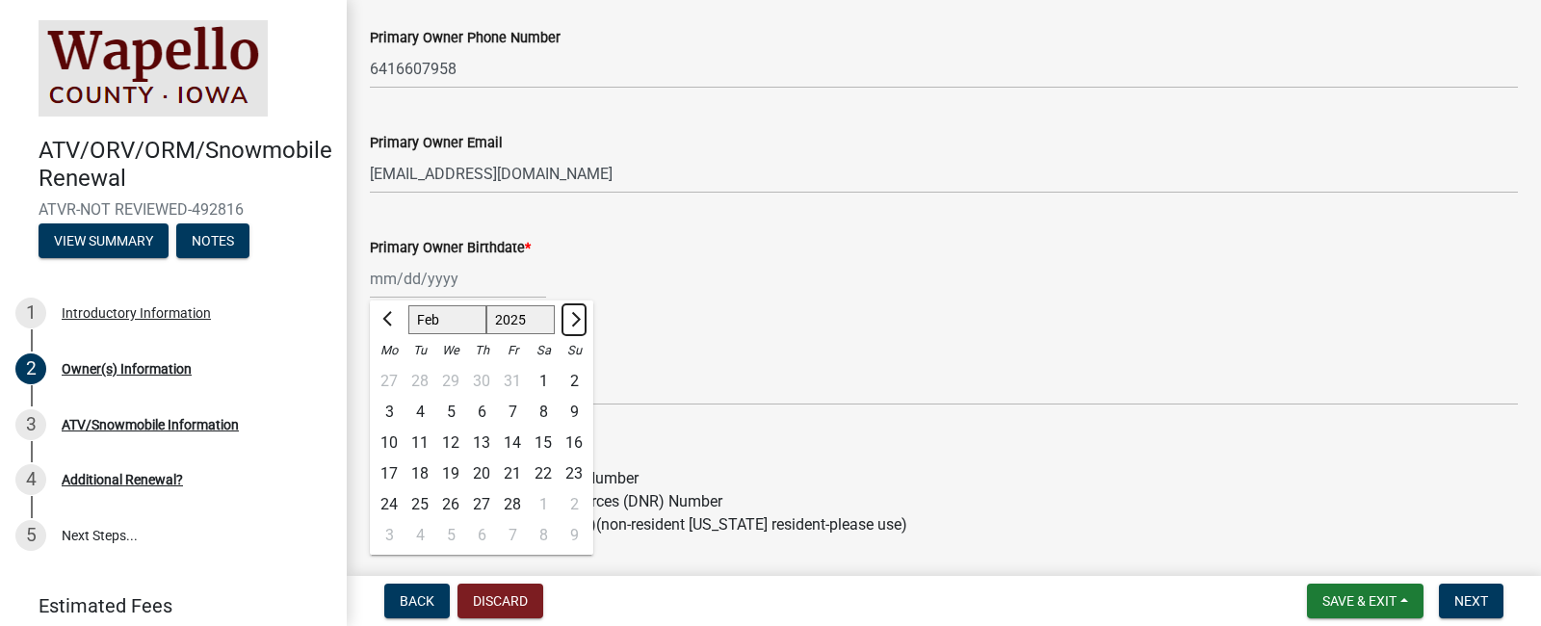
click at [579, 317] on span "Next month" at bounding box center [573, 318] width 14 height 14
click at [387, 321] on span "Previous month" at bounding box center [389, 318] width 14 height 14
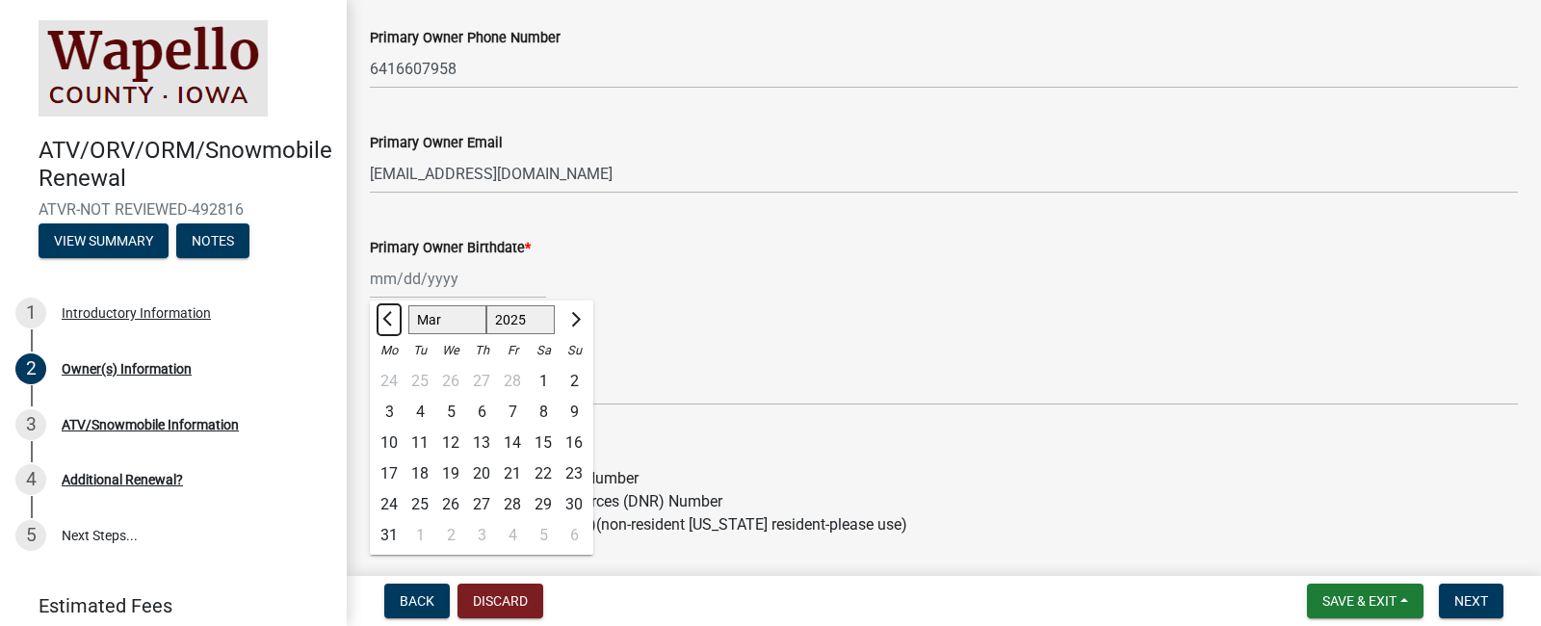
click at [387, 321] on span "Previous month" at bounding box center [389, 318] width 14 height 14
select select "1"
click at [516, 318] on select "1525 1526 1527 1528 1529 1530 1531 1532 1533 1534 1535 1536 1537 1538 1539 1540…" at bounding box center [520, 319] width 69 height 29
select select "1966"
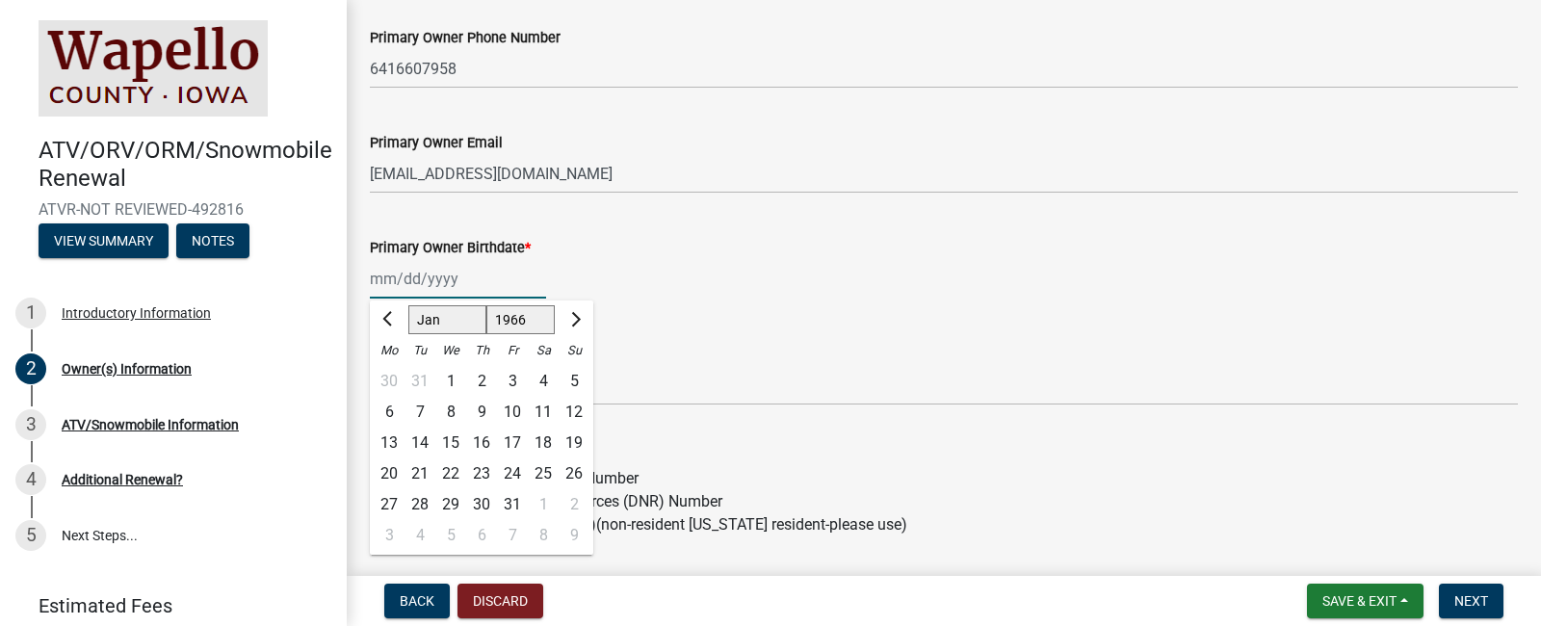
click at [486, 305] on select "1525 1526 1527 1528 1529 1530 1531 1532 1533 1534 1535 1536 1537 1538 1539 1540…" at bounding box center [520, 319] width 69 height 29
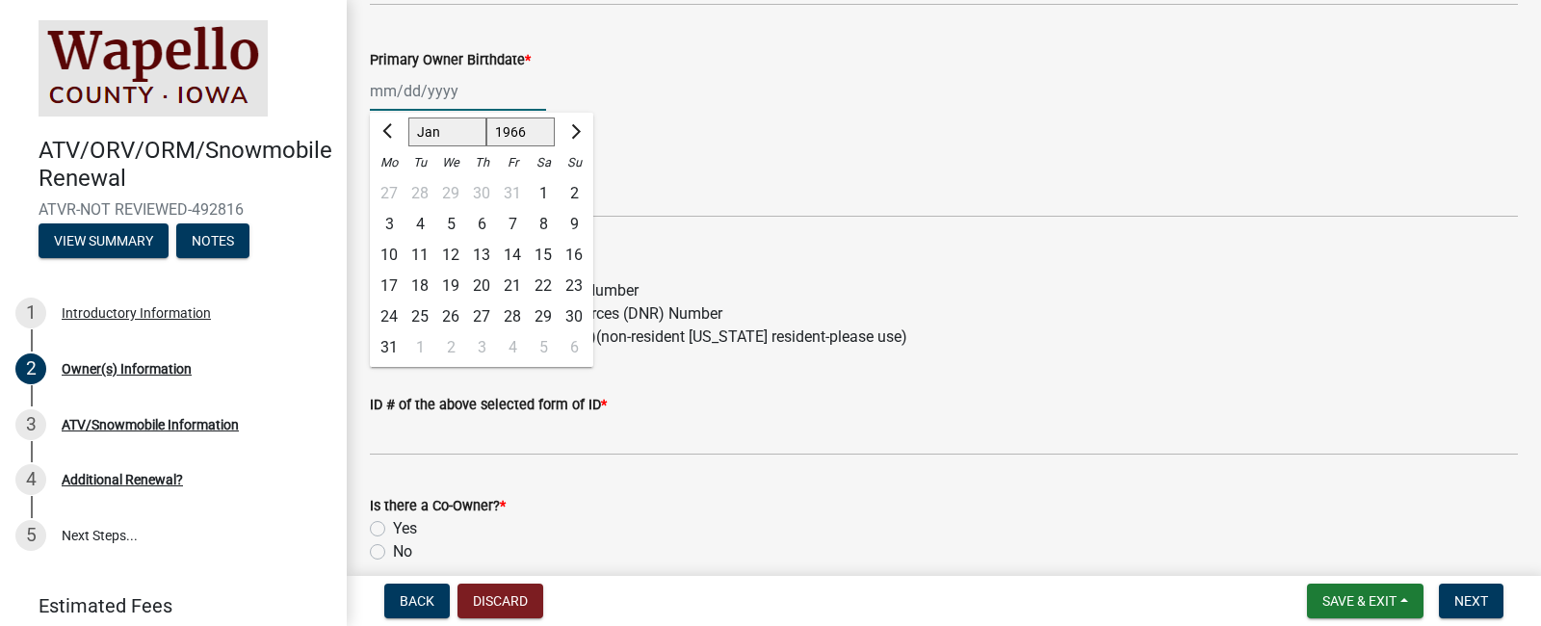
scroll to position [867, 0]
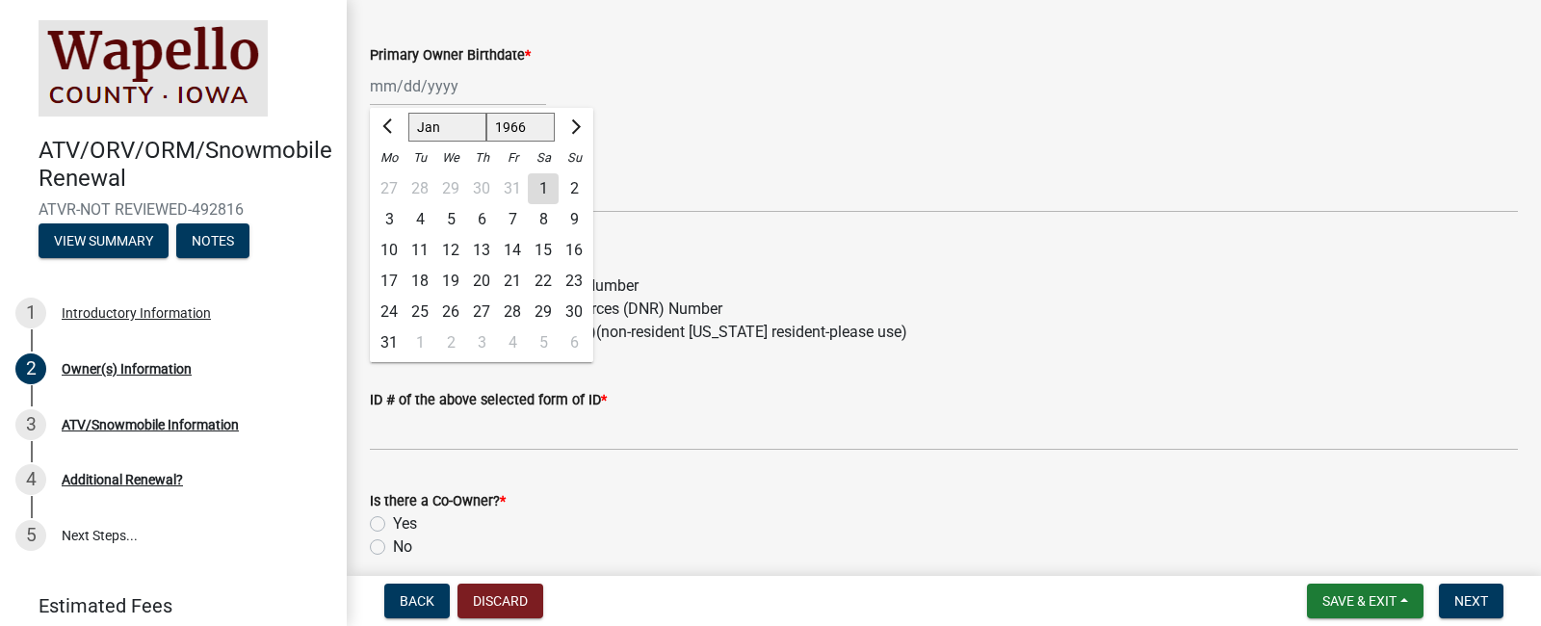
click at [455, 248] on div "12" at bounding box center [450, 250] width 31 height 31
type input "01/12/1966"
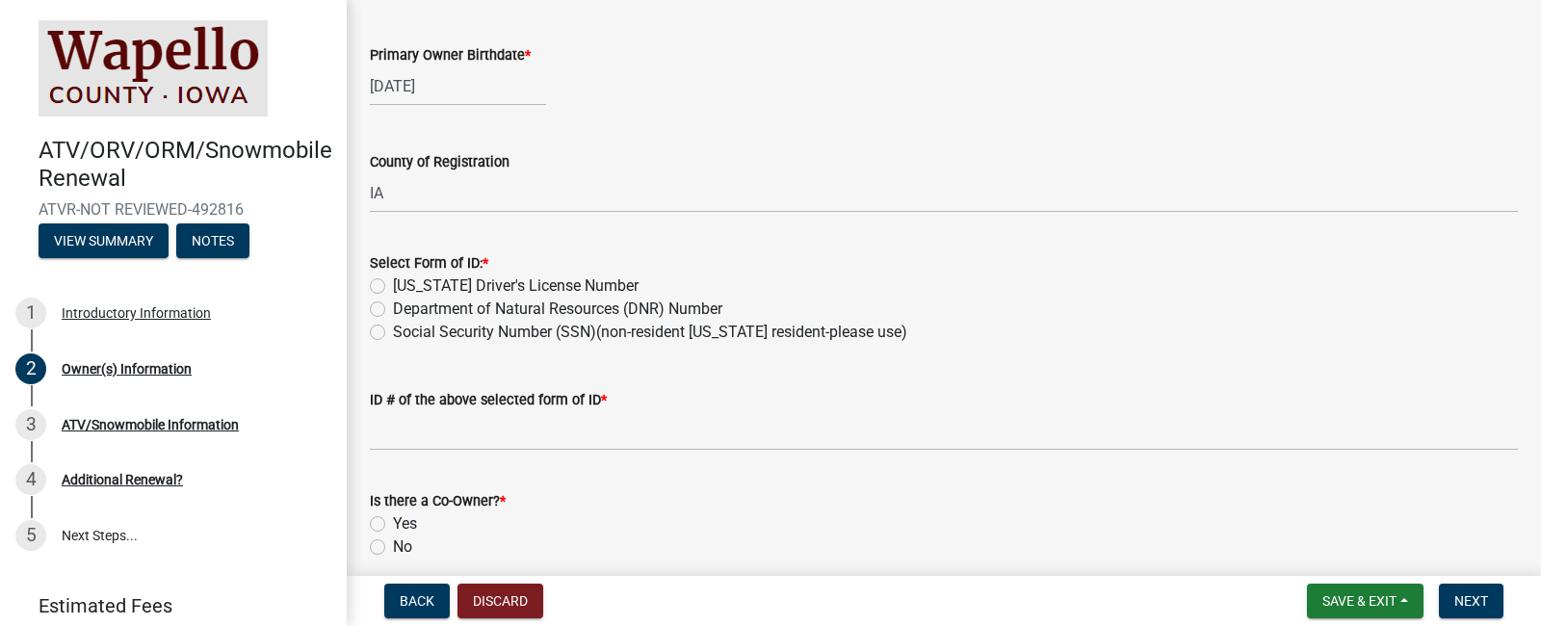
click at [391, 311] on div "Department of Natural Resources (DNR) Number" at bounding box center [944, 309] width 1148 height 23
click at [387, 309] on div "Department of Natural Resources (DNR) Number" at bounding box center [944, 309] width 1148 height 23
click at [393, 310] on label "Department of Natural Resources (DNR) Number" at bounding box center [557, 309] width 329 height 23
click at [393, 310] on input "Department of Natural Resources (DNR) Number" at bounding box center [399, 304] width 13 height 13
radio input "true"
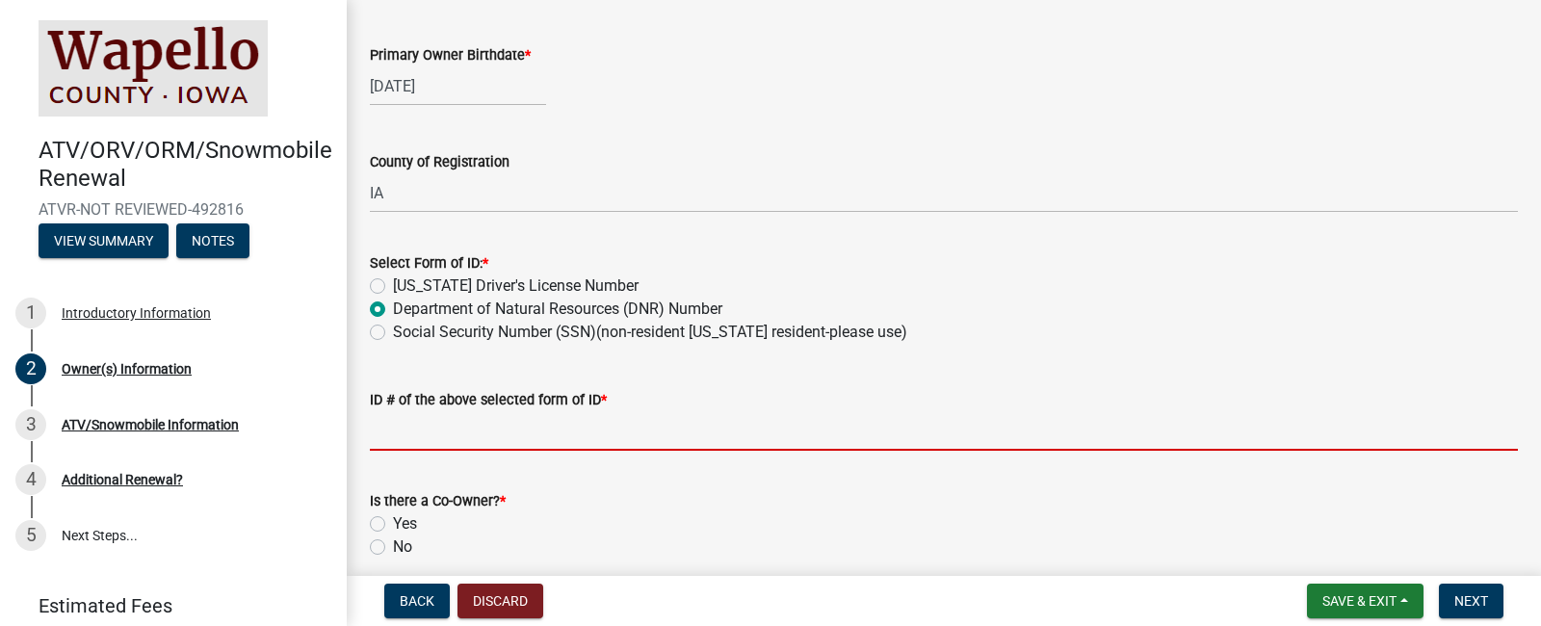
click at [474, 437] on input "ID # of the above selected form of ID *" at bounding box center [944, 430] width 1148 height 39
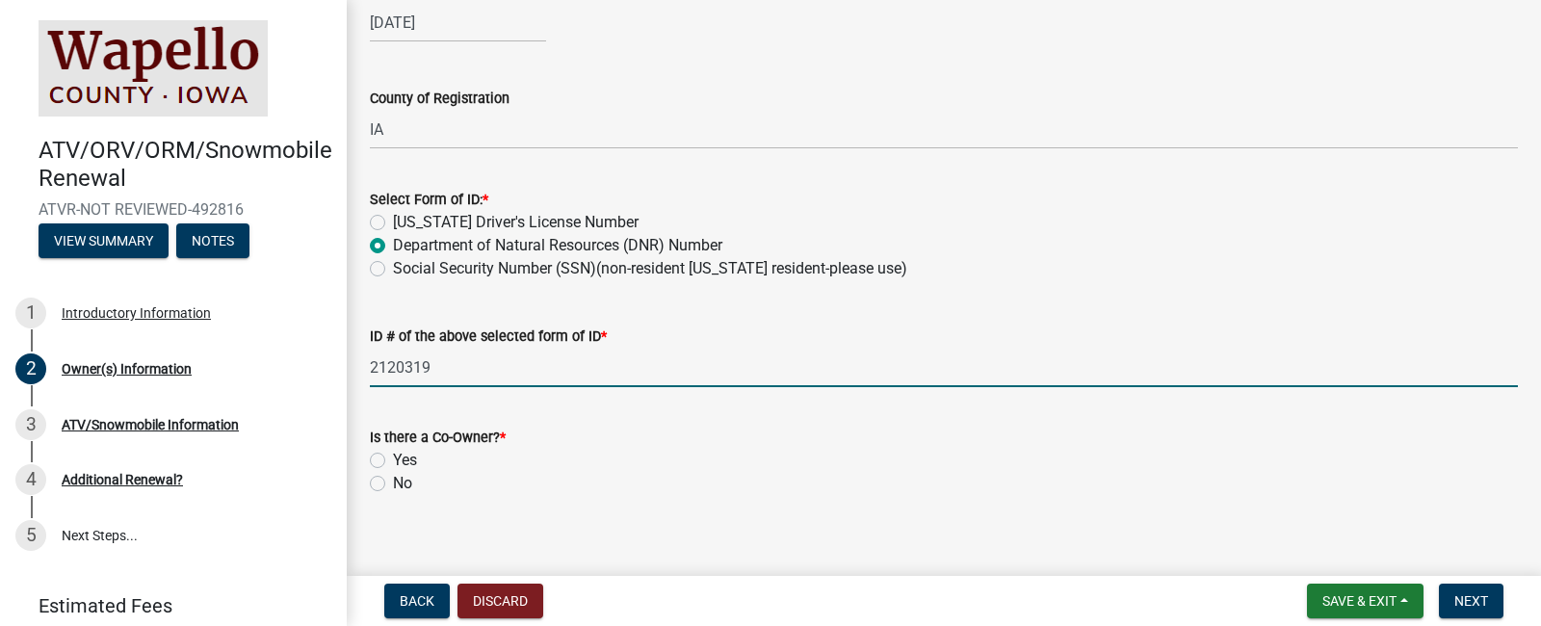
scroll to position [950, 0]
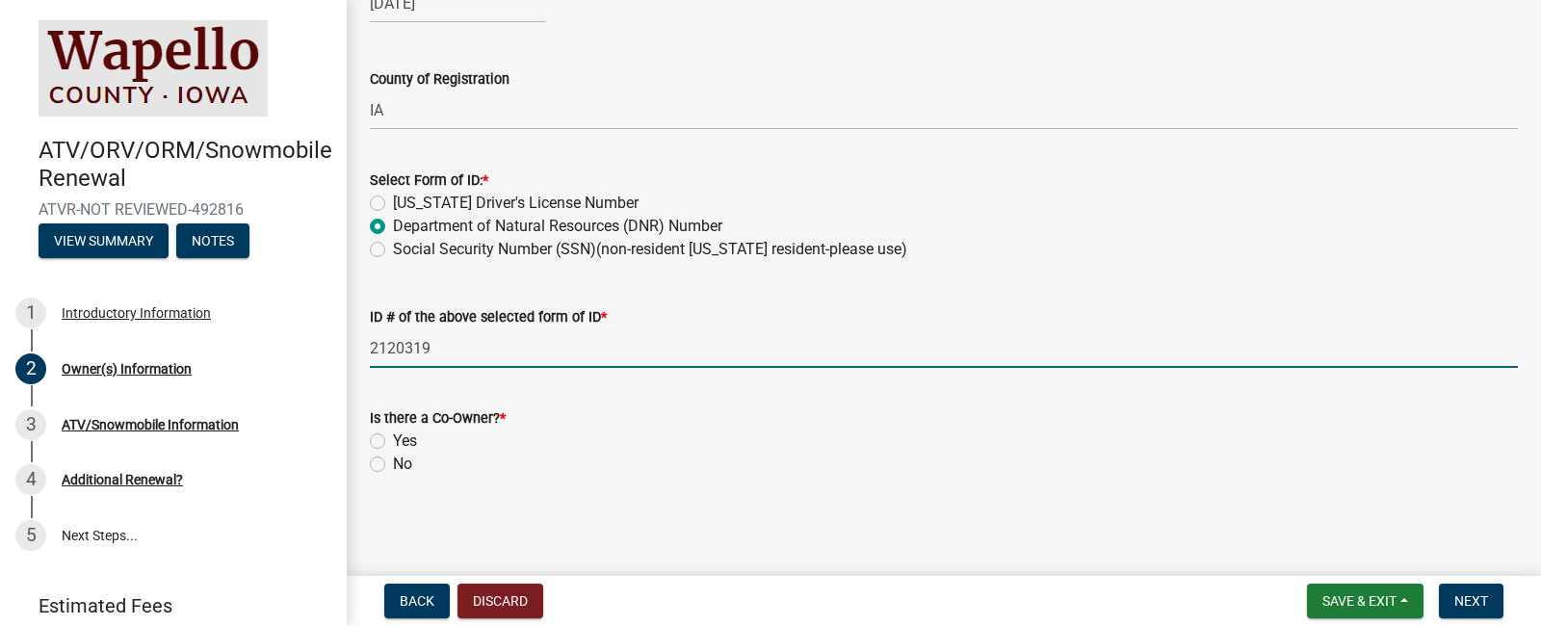
type input "2120319"
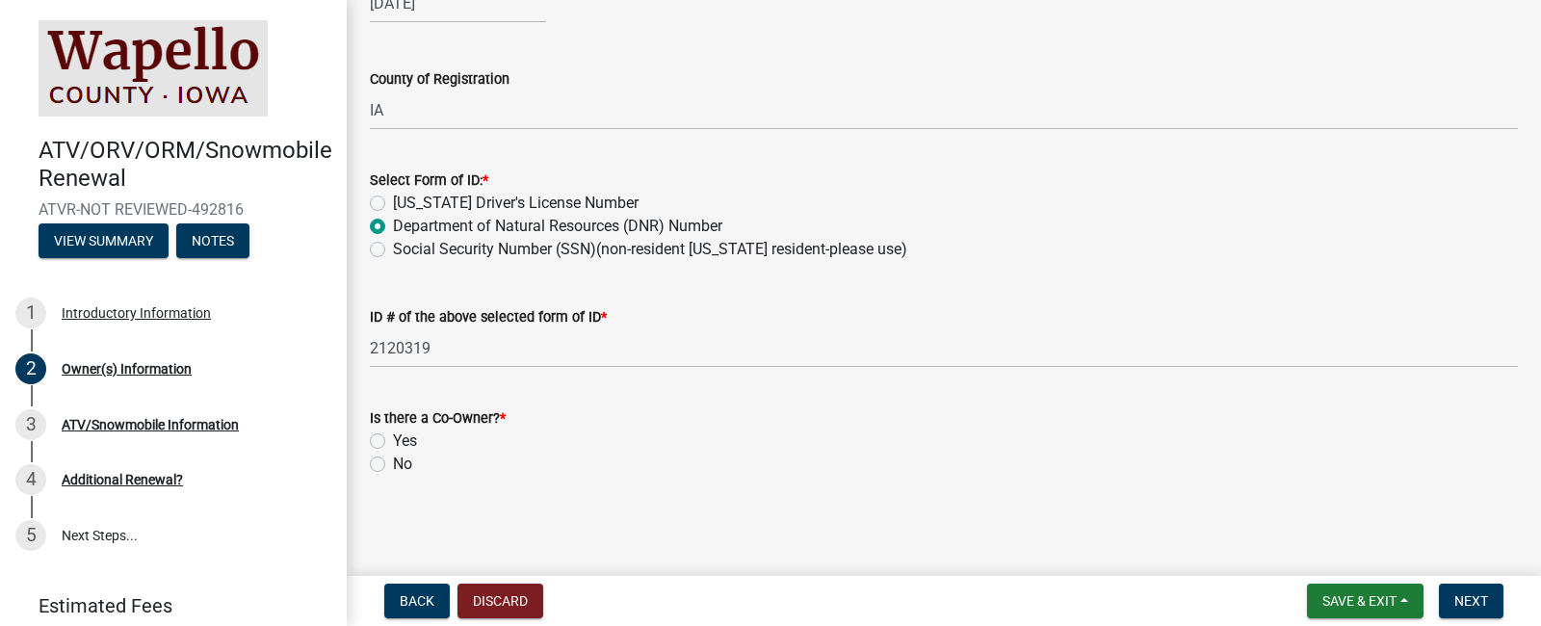
click at [396, 466] on label "No" at bounding box center [402, 464] width 19 height 23
click at [396, 465] on input "No" at bounding box center [399, 459] width 13 height 13
radio input "true"
click at [1482, 606] on span "Next" at bounding box center [1471, 600] width 34 height 15
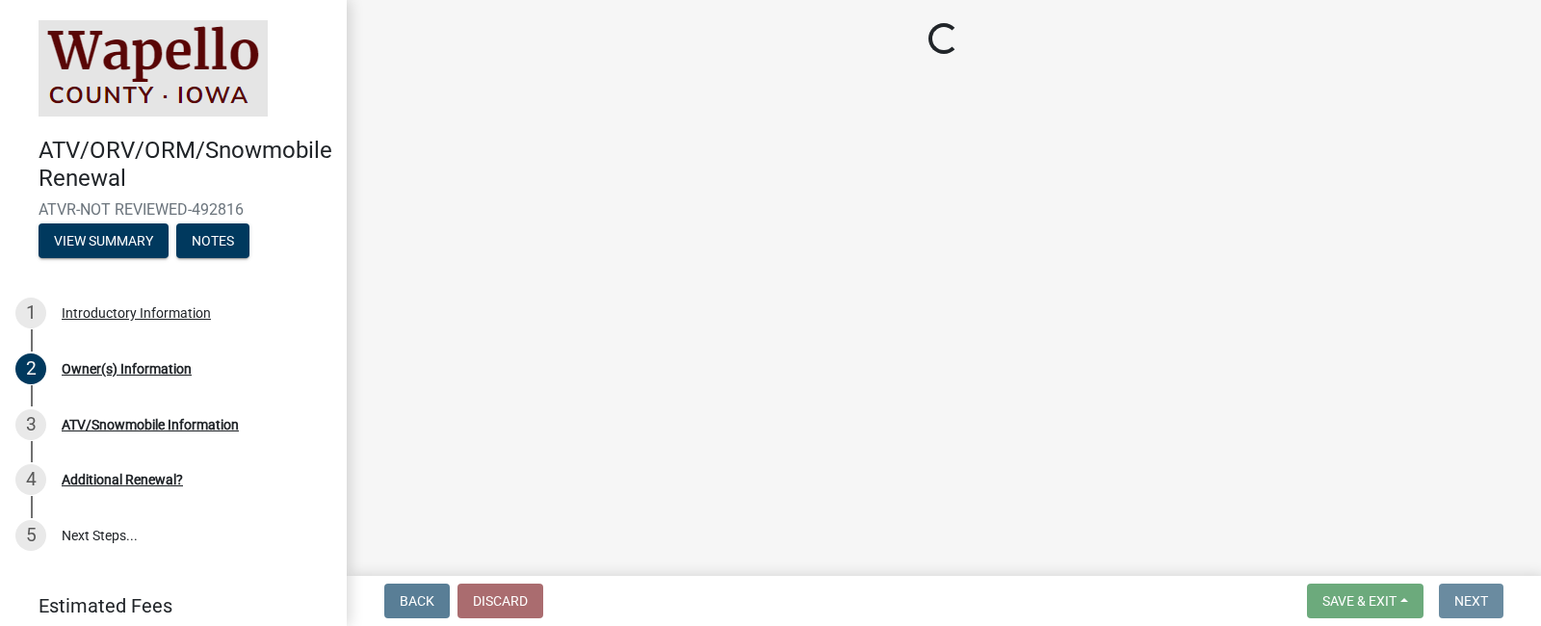
scroll to position [0, 0]
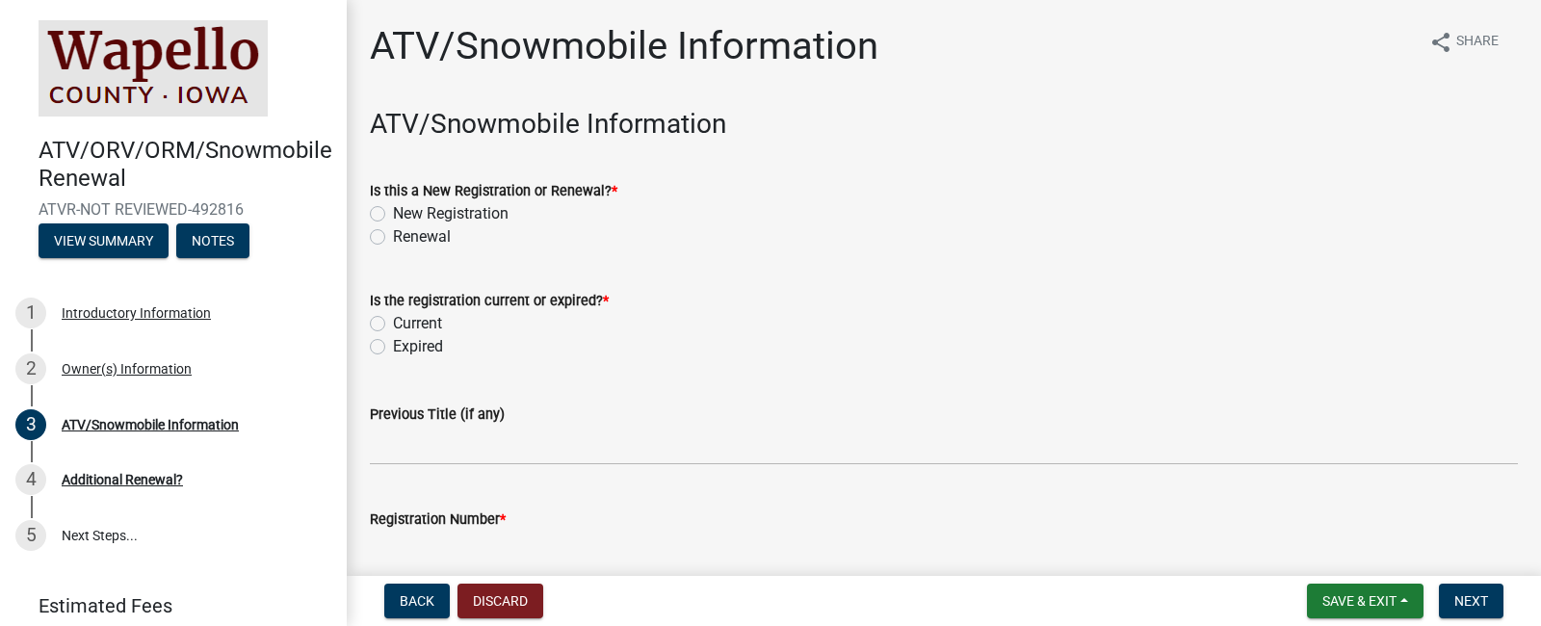
click at [401, 236] on label "Renewal" at bounding box center [422, 236] width 58 height 23
click at [401, 236] on input "Renewal" at bounding box center [399, 231] width 13 height 13
radio input "true"
click at [393, 322] on label "Current" at bounding box center [417, 323] width 49 height 23
click at [393, 322] on input "Current" at bounding box center [399, 318] width 13 height 13
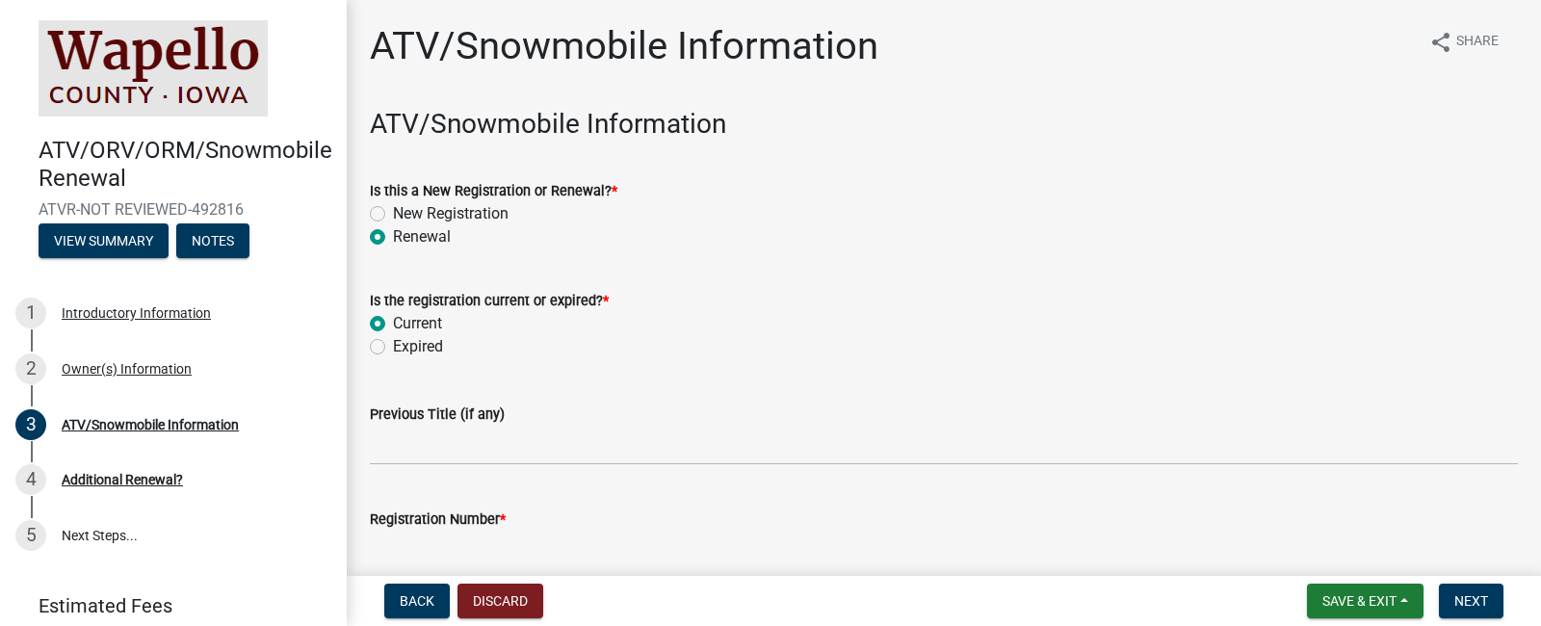
radio input "true"
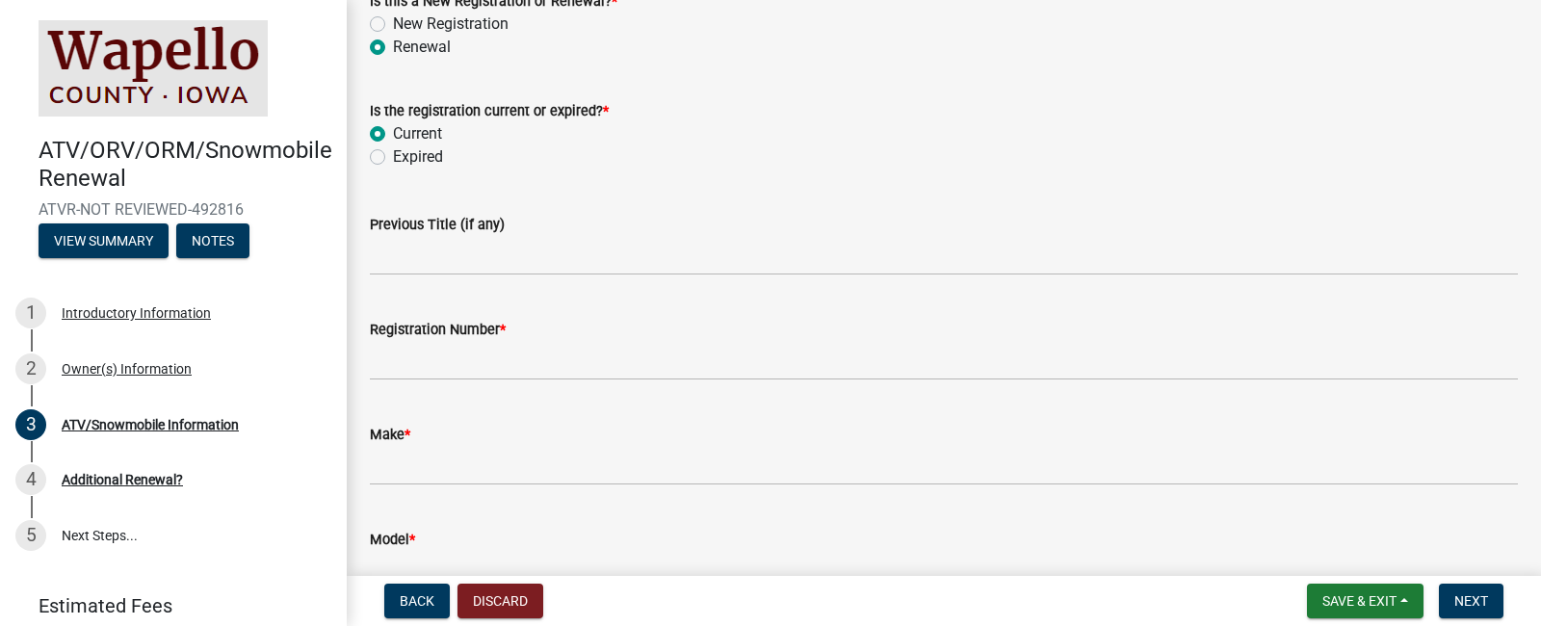
scroll to position [193, 0]
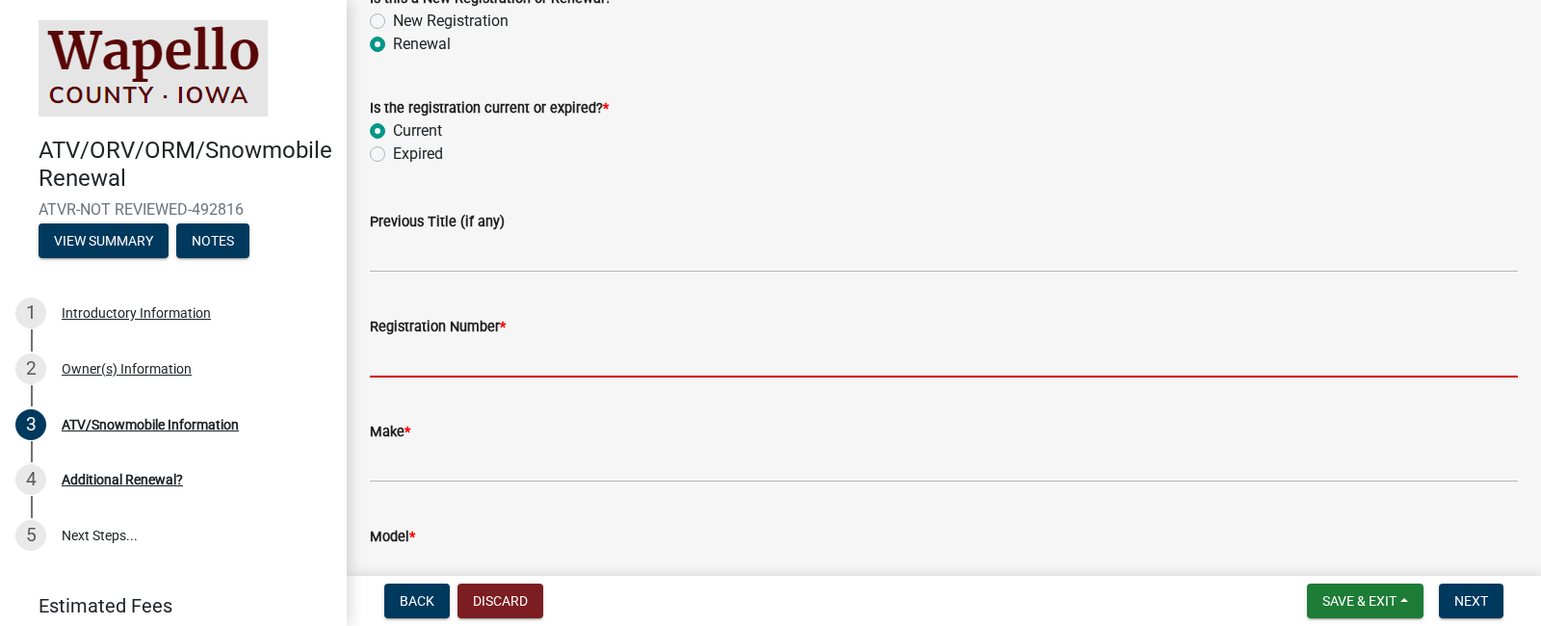
click at [541, 368] on input "Registration Number *" at bounding box center [944, 357] width 1148 height 39
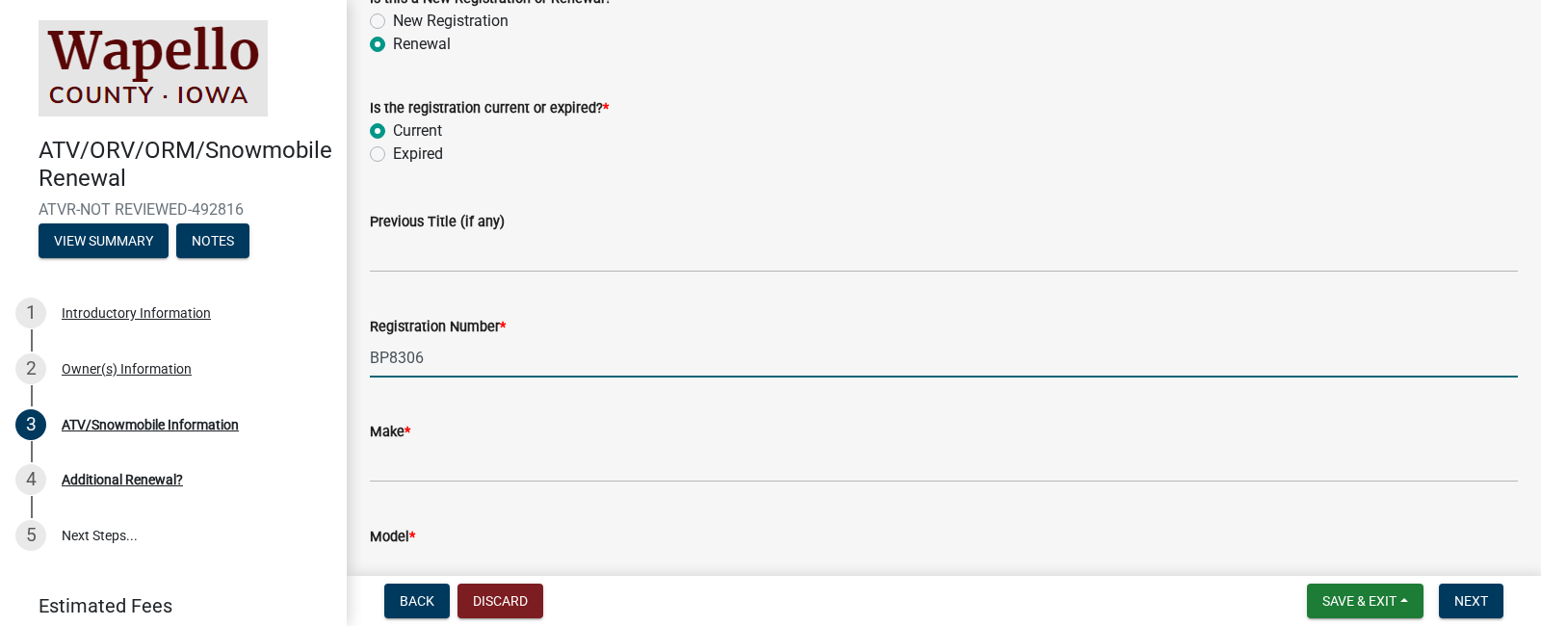
type input "BP8306"
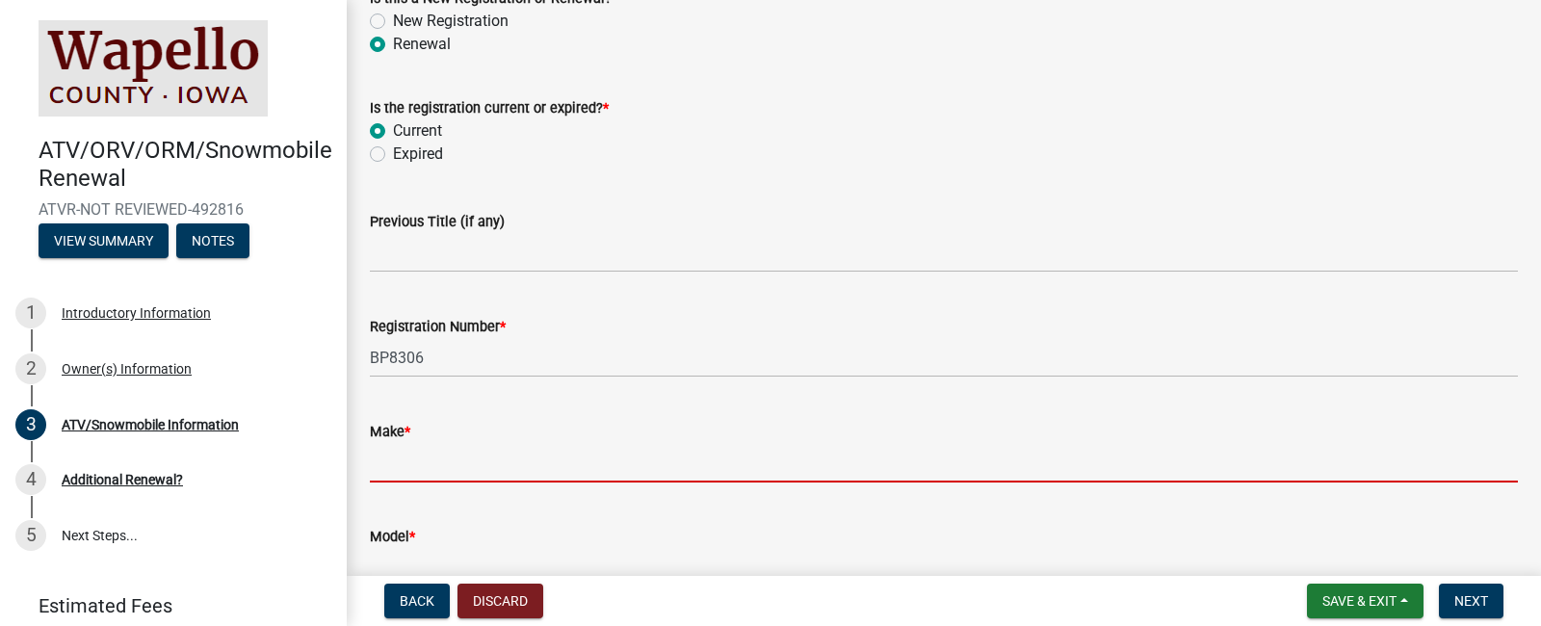
click at [496, 469] on input "Make *" at bounding box center [944, 462] width 1148 height 39
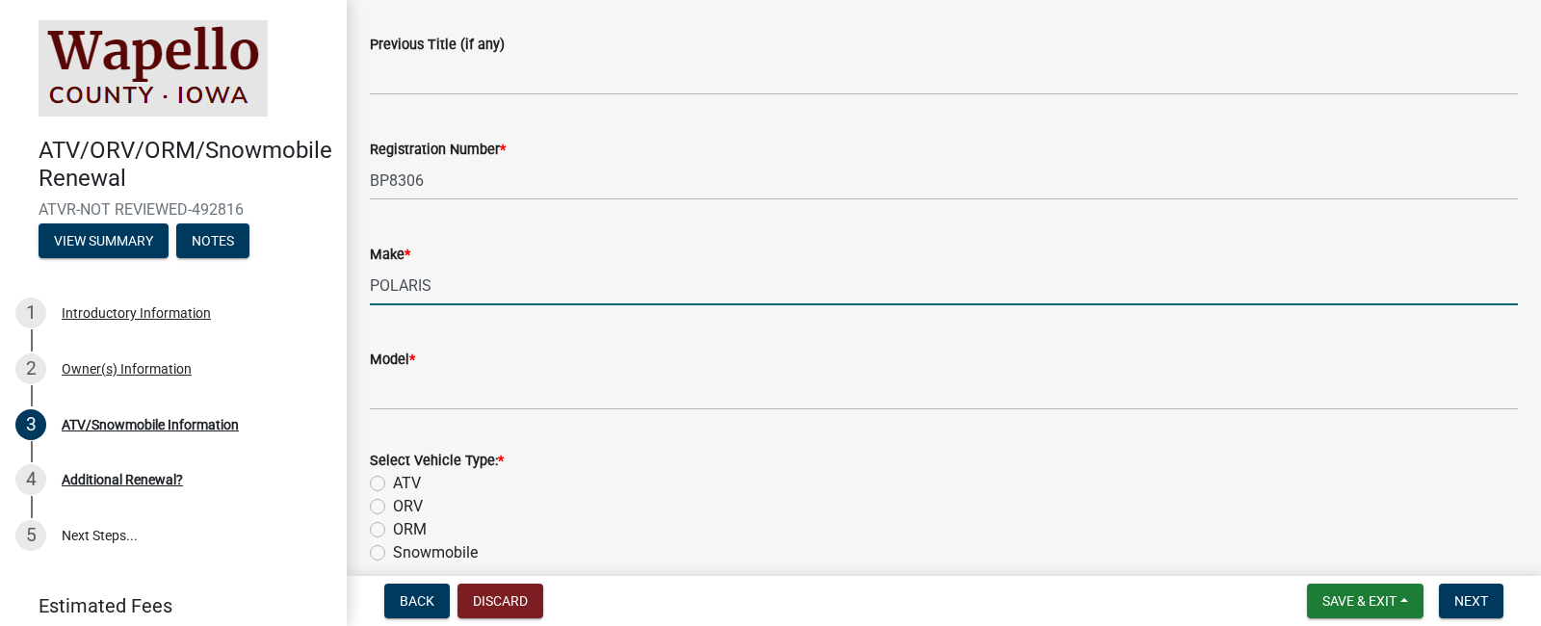
scroll to position [482, 0]
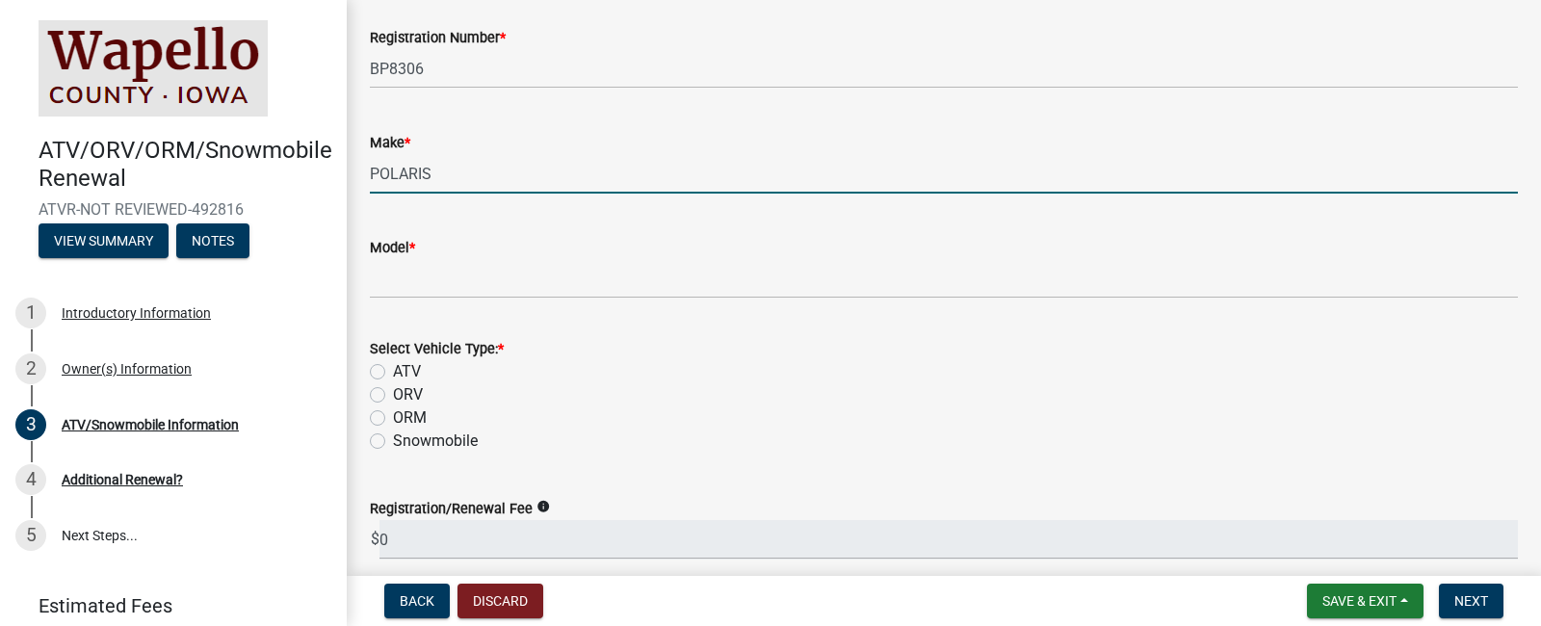
type input "POLARIS"
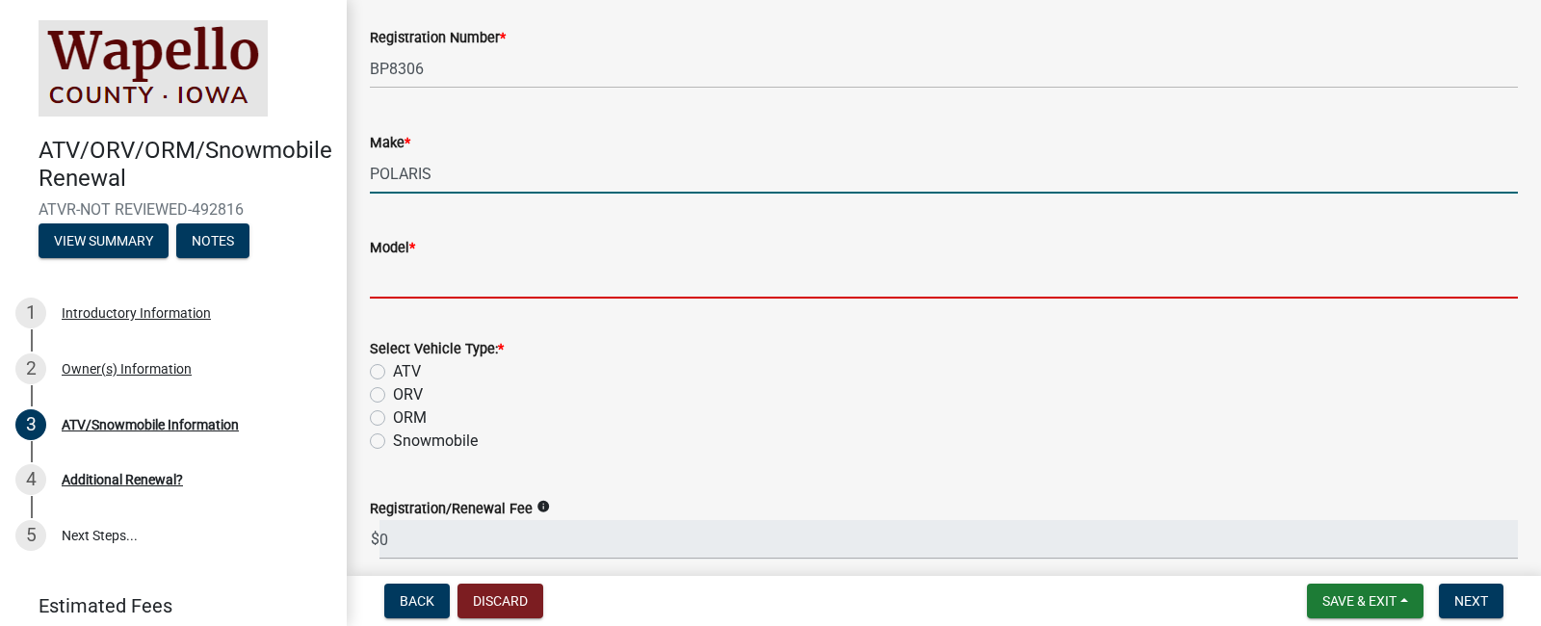
click at [449, 285] on input "Model *" at bounding box center [944, 278] width 1148 height 39
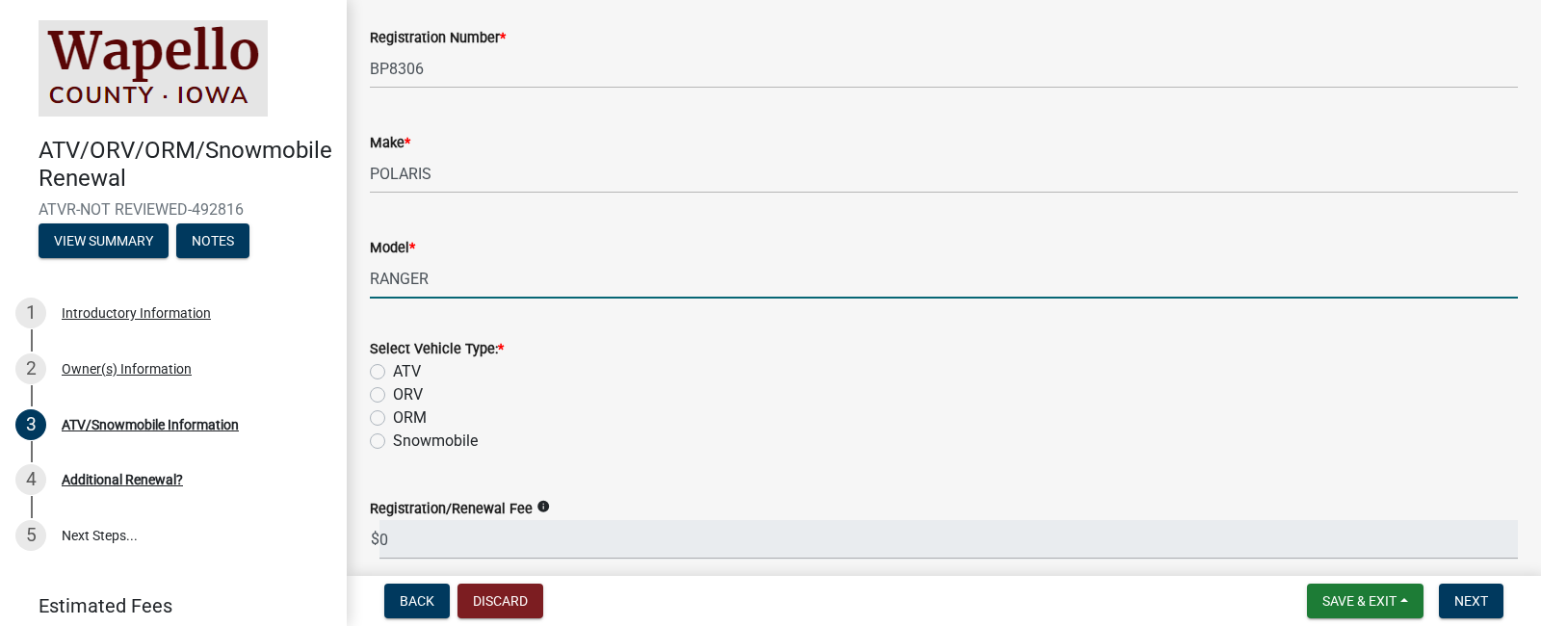
type input "RANGER"
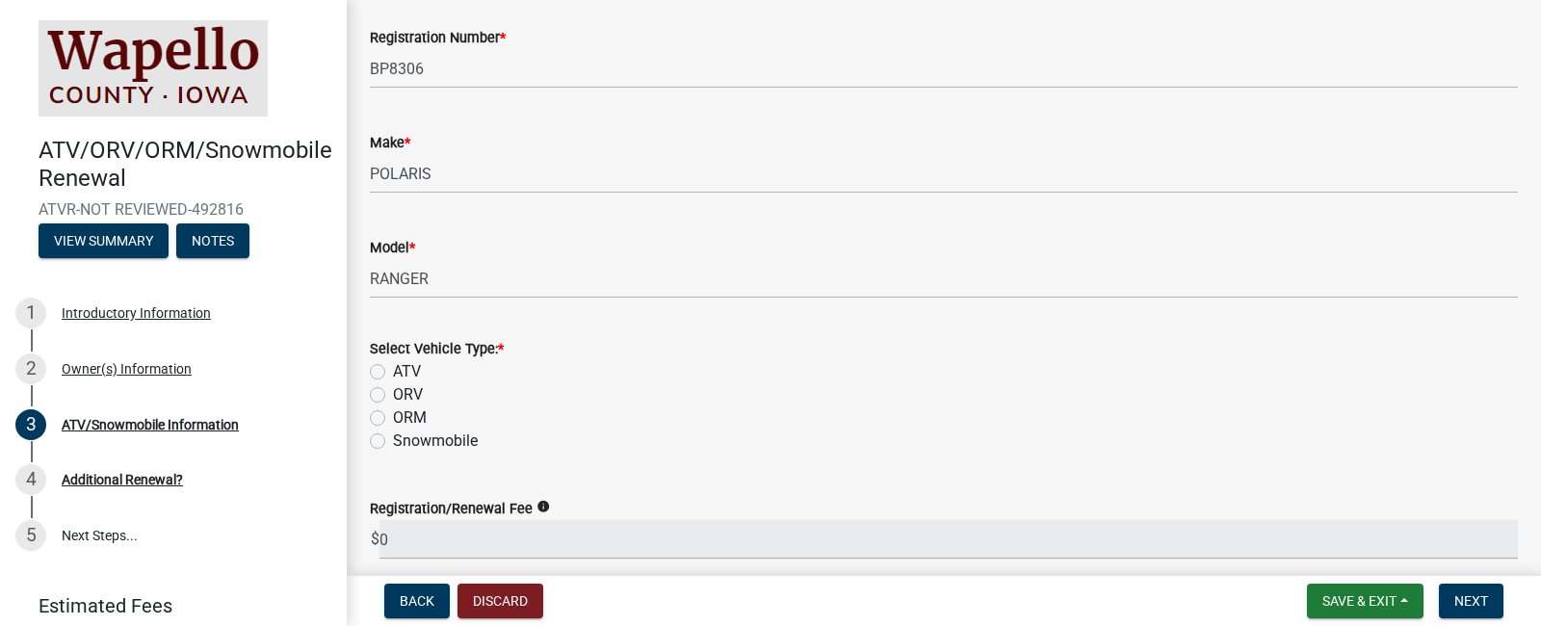
click at [398, 404] on label "ORV" at bounding box center [408, 394] width 30 height 23
click at [398, 396] on input "ORV" at bounding box center [399, 389] width 13 height 13
radio input "true"
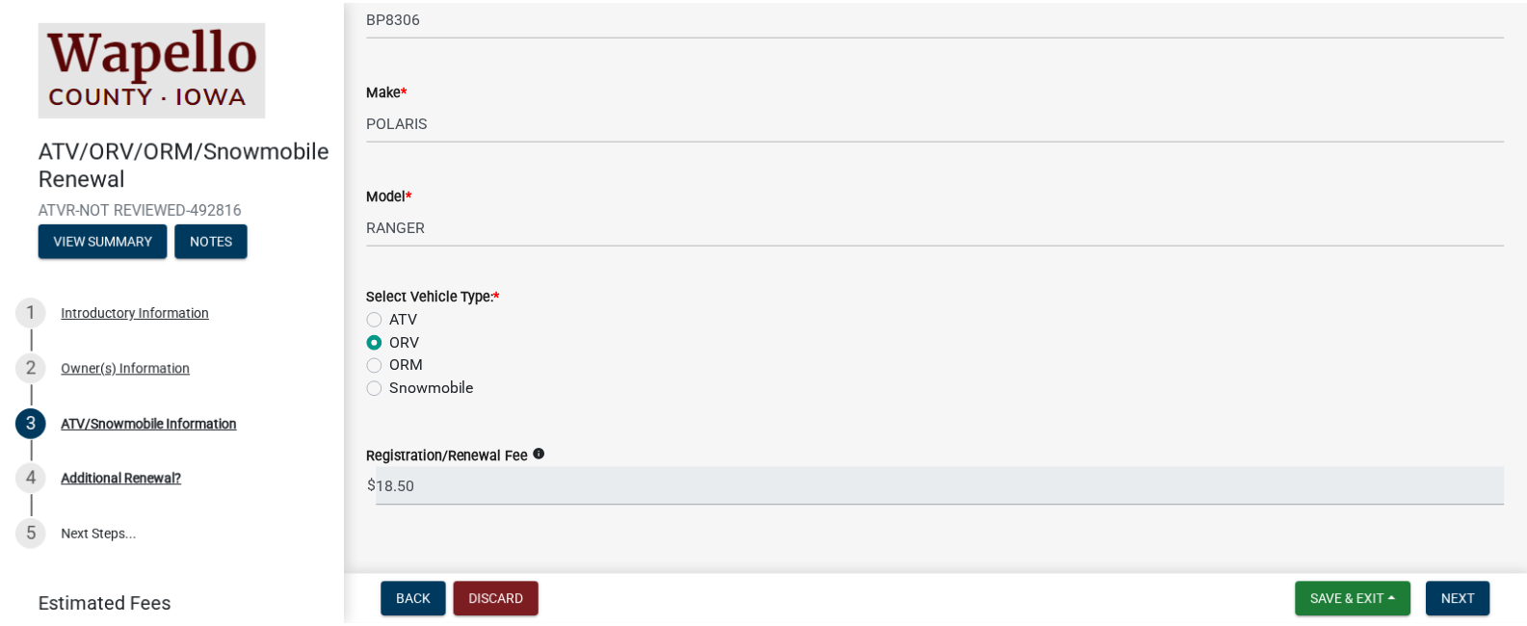
scroll to position [506, 0]
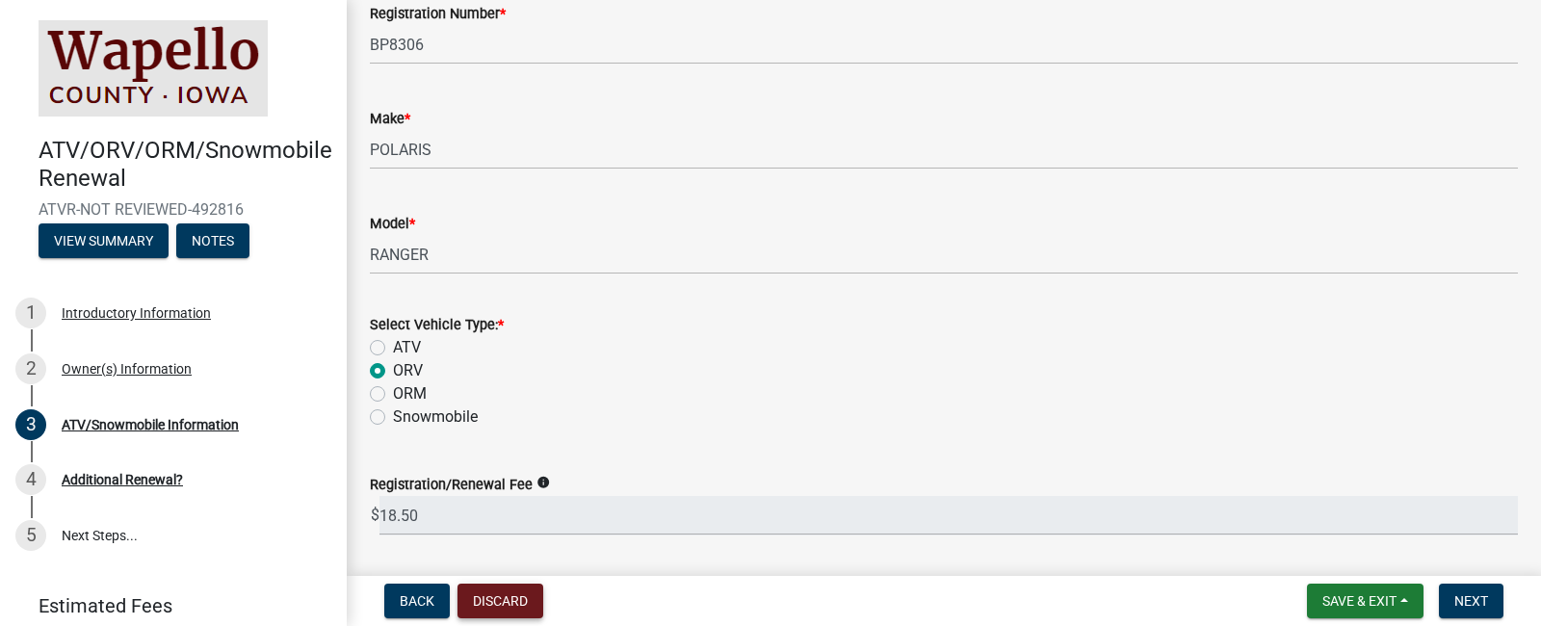
click at [496, 593] on button "Discard" at bounding box center [500, 601] width 86 height 35
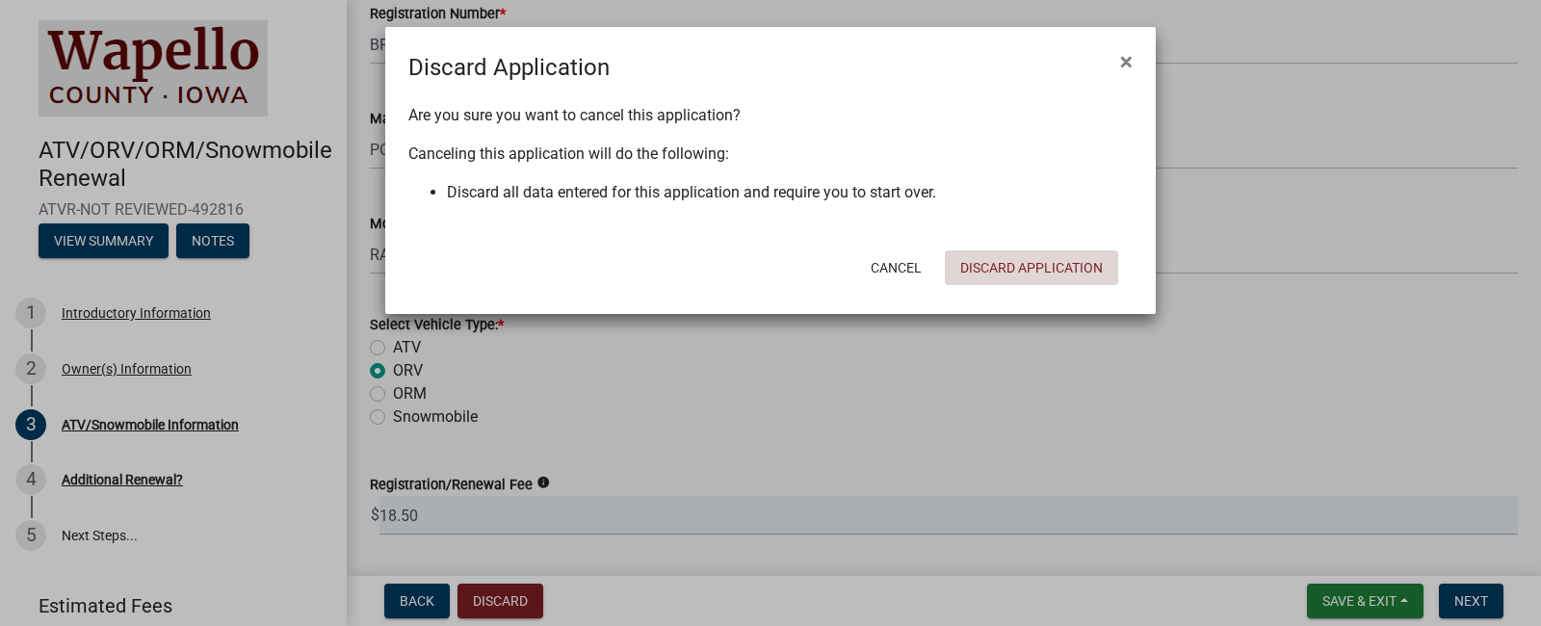
click at [965, 265] on button "Discard Application" at bounding box center [1031, 267] width 173 height 35
